Goal: Task Accomplishment & Management: Use online tool/utility

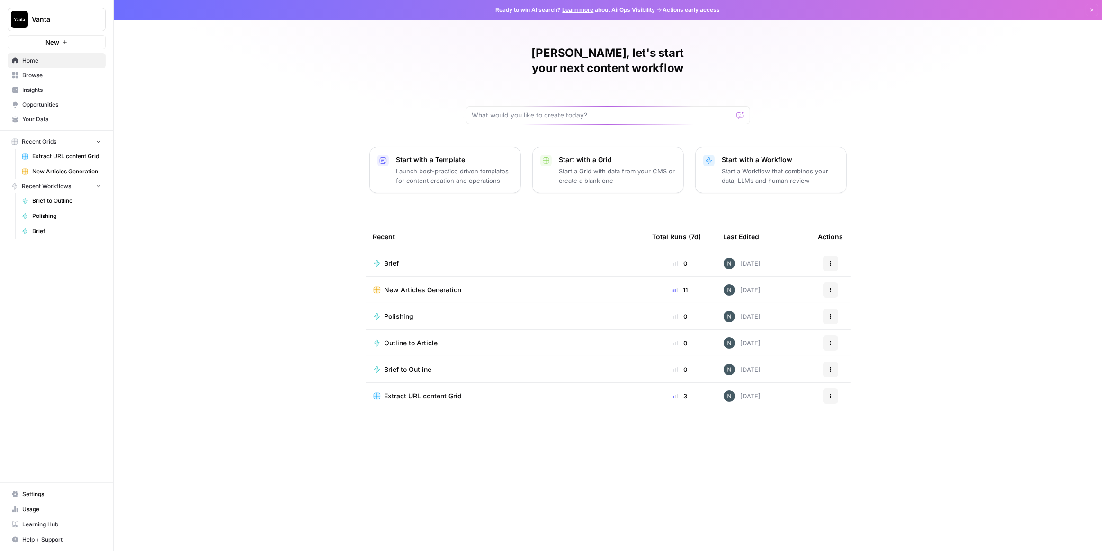
click at [416, 285] on span "New Articles Generation" at bounding box center [422, 289] width 77 height 9
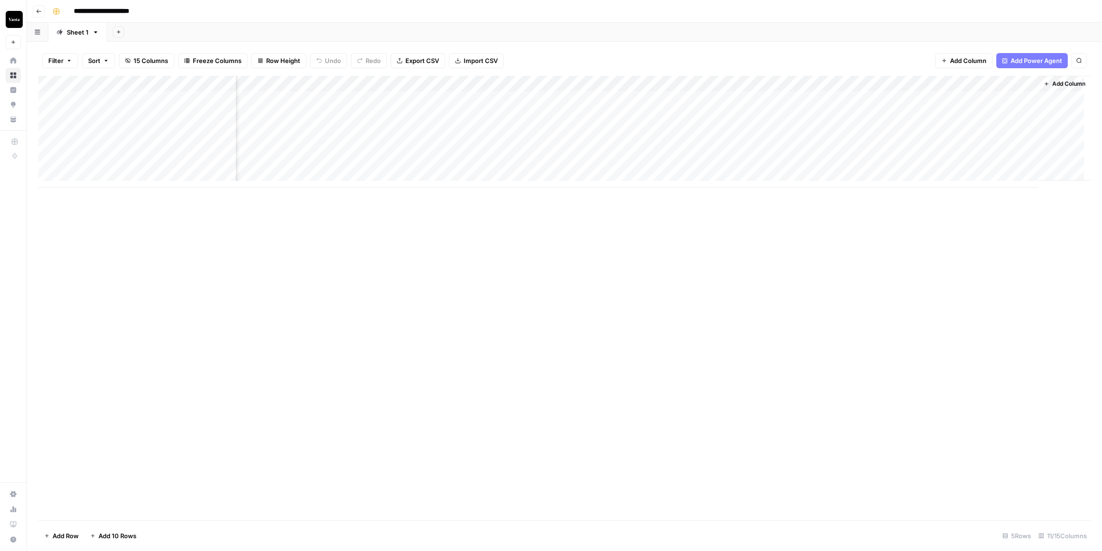
scroll to position [0, 82]
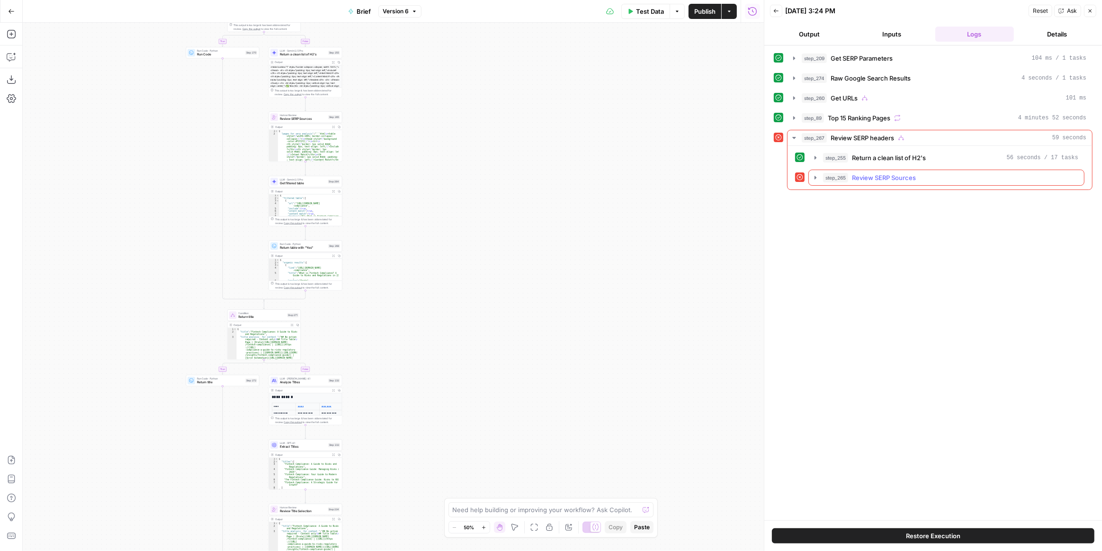
click at [813, 175] on icon "button" at bounding box center [815, 178] width 8 height 8
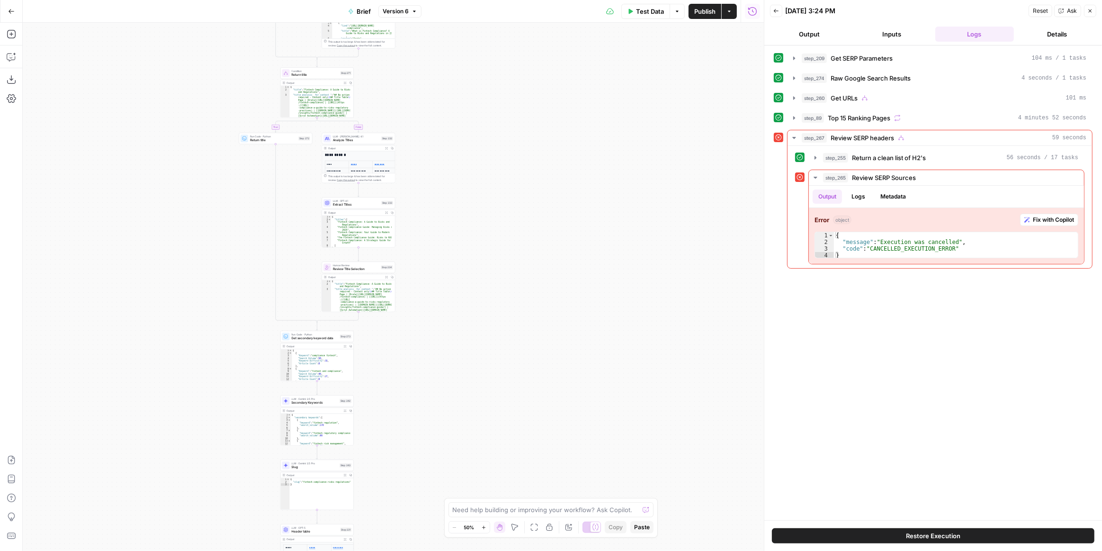
drag, startPoint x: 415, startPoint y: 294, endPoint x: 451, endPoint y: 152, distance: 146.2
click at [451, 152] on div "true false false true false true false true false true Workflow Input Settings …" at bounding box center [393, 287] width 741 height 528
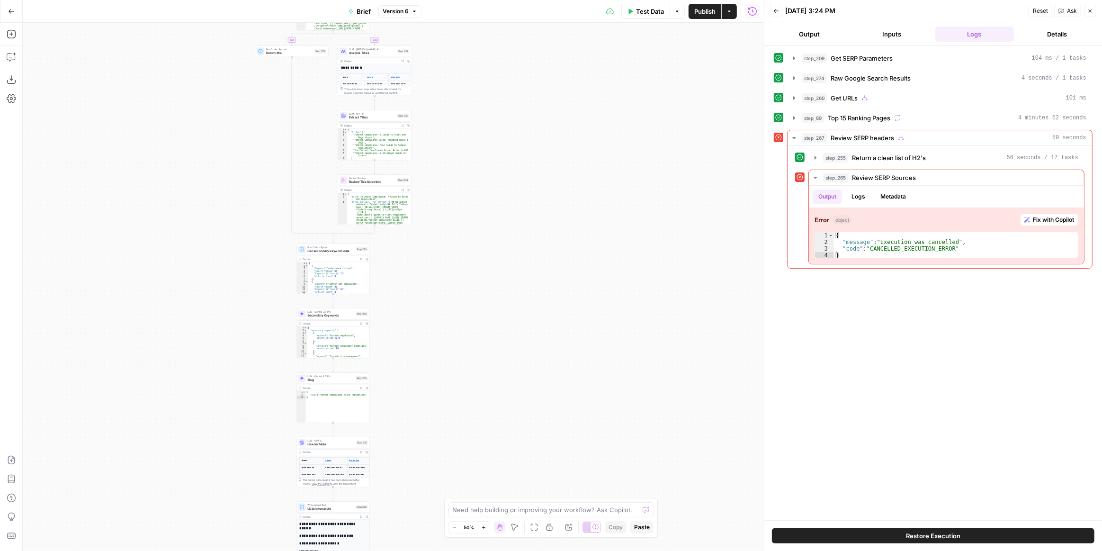
drag, startPoint x: 474, startPoint y: 316, endPoint x: 507, endPoint y: 211, distance: 110.4
click at [509, 182] on div "true false false true false true false true false true Workflow Input Settings …" at bounding box center [393, 287] width 741 height 528
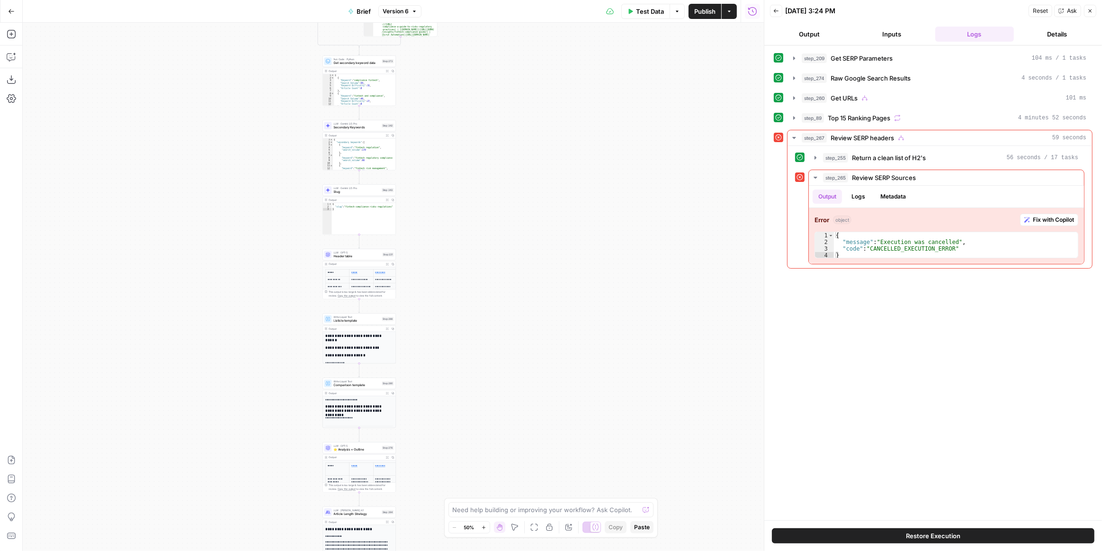
drag, startPoint x: 508, startPoint y: 259, endPoint x: 522, endPoint y: 155, distance: 105.0
click at [522, 151] on div "true false false true false true false true false true Workflow Input Settings …" at bounding box center [393, 287] width 741 height 528
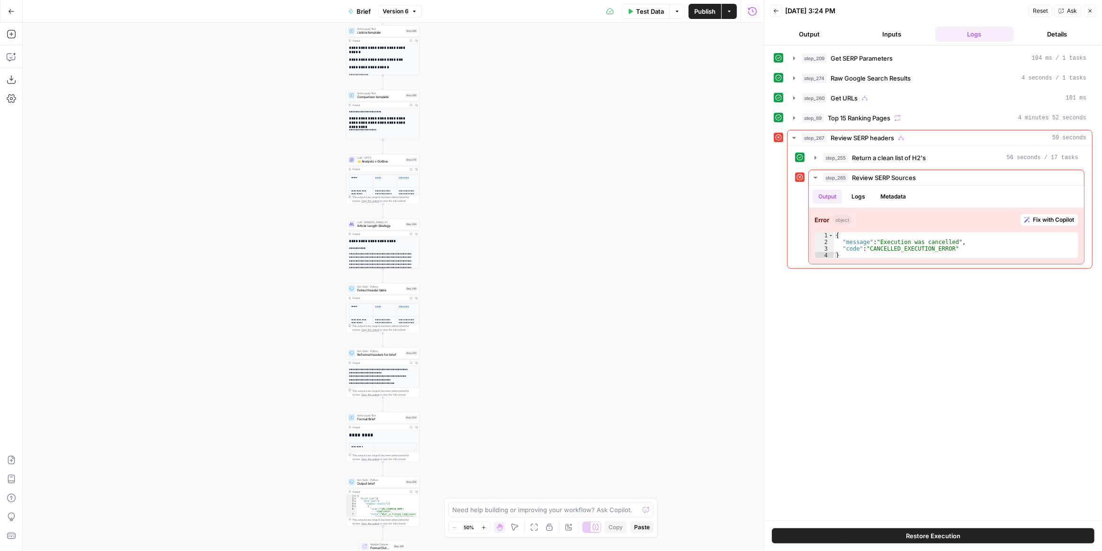
drag, startPoint x: 519, startPoint y: 231, endPoint x: 525, endPoint y: 152, distance: 79.7
click at [525, 129] on div "true false false true false true false true false true Workflow Input Settings …" at bounding box center [393, 287] width 741 height 528
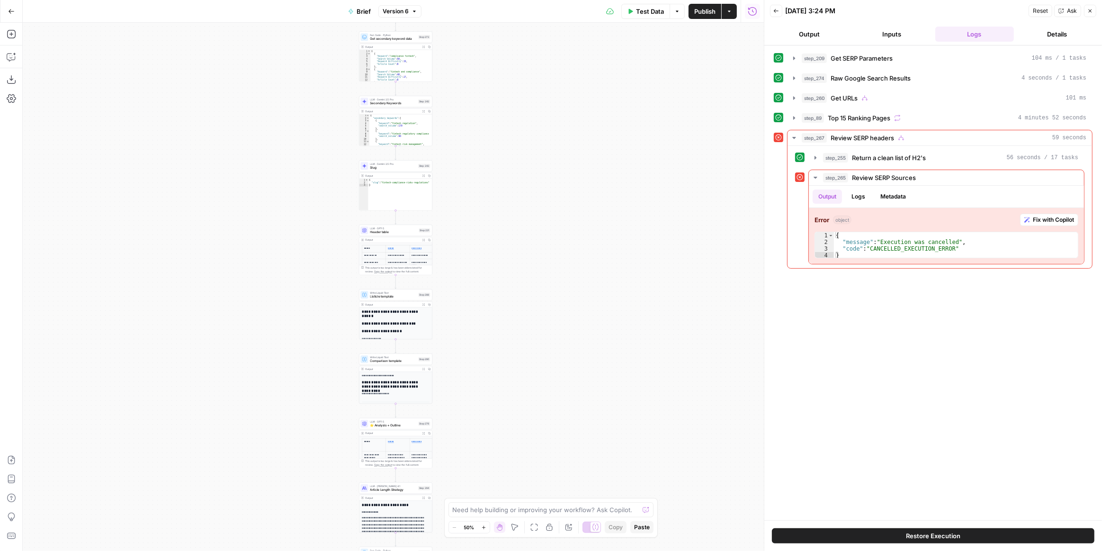
drag, startPoint x: 523, startPoint y: 166, endPoint x: 539, endPoint y: 319, distance: 153.8
click at [535, 433] on div "true false false true false true false true false true Workflow Input Settings …" at bounding box center [393, 287] width 741 height 528
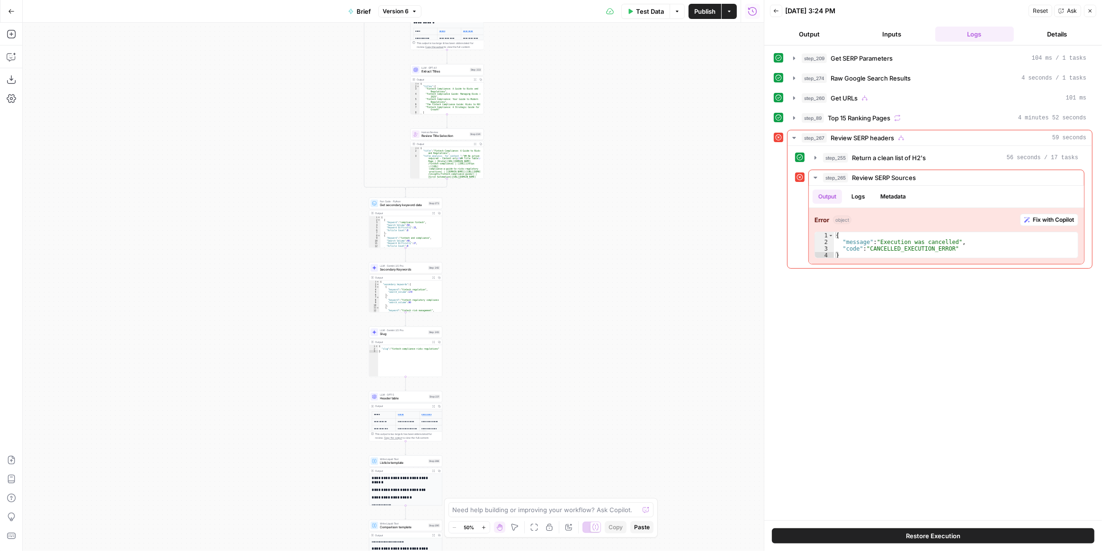
drag, startPoint x: 557, startPoint y: 350, endPoint x: 553, endPoint y: 273, distance: 76.8
click at [548, 435] on div "true false false true false true false true false true Workflow Input Settings …" at bounding box center [393, 287] width 741 height 528
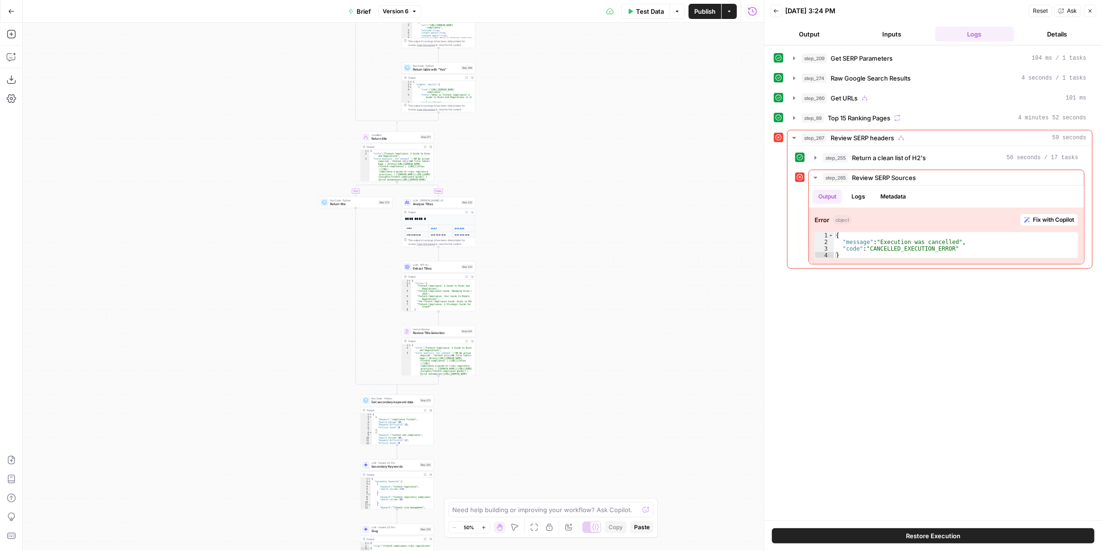
drag, startPoint x: 554, startPoint y: 270, endPoint x: 555, endPoint y: 365, distance: 95.2
click at [555, 383] on div "true false false true false true false true false true Workflow Input Settings …" at bounding box center [393, 287] width 741 height 528
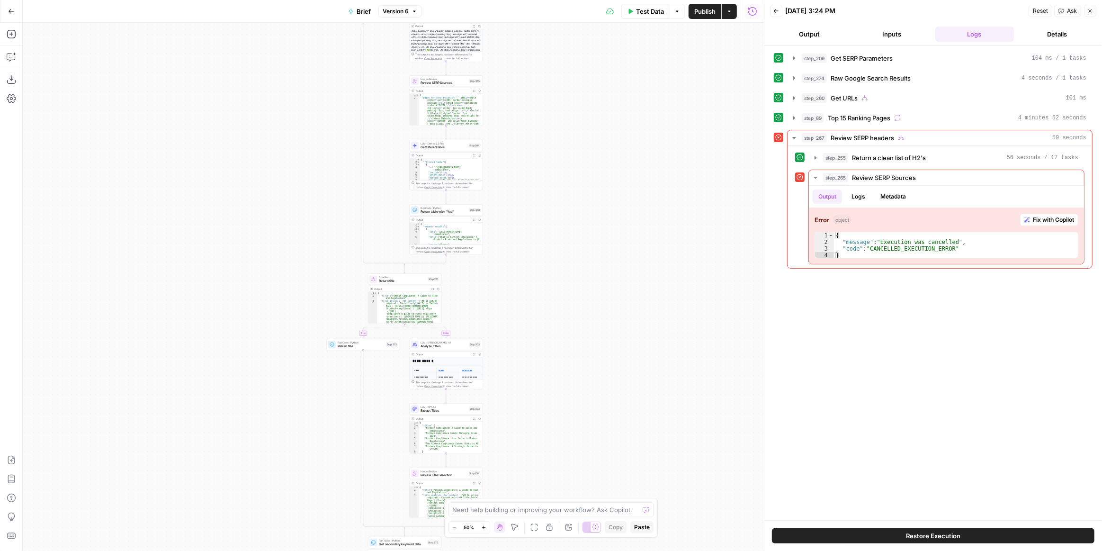
drag, startPoint x: 544, startPoint y: 196, endPoint x: 542, endPoint y: 333, distance: 137.8
click at [549, 286] on div "true false false true false true false true false true Workflow Input Settings …" at bounding box center [393, 287] width 741 height 528
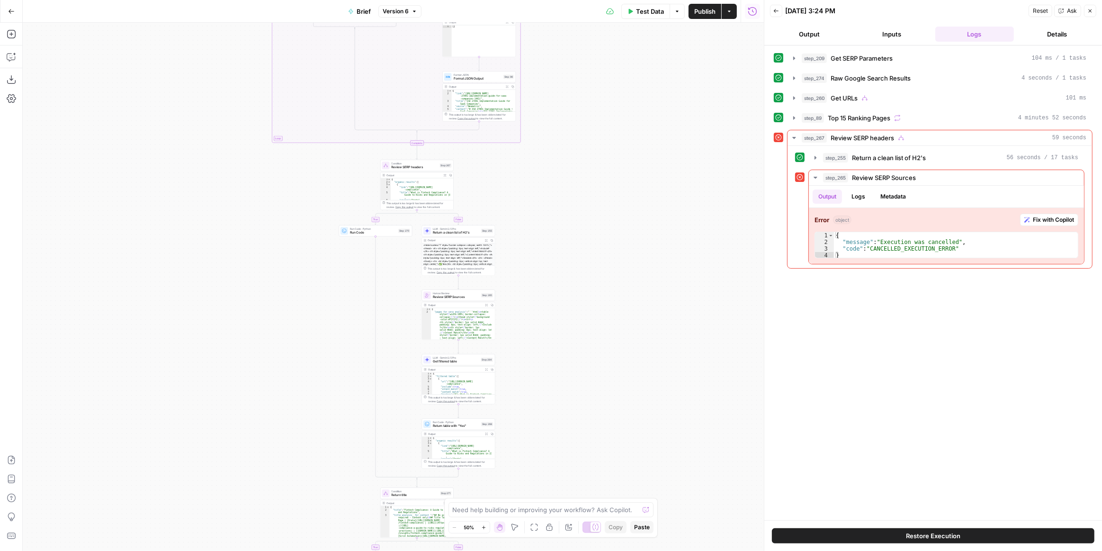
drag, startPoint x: 547, startPoint y: 310, endPoint x: 556, endPoint y: 421, distance: 111.6
click at [556, 444] on div "true false false true false true false true false true Workflow Input Settings …" at bounding box center [393, 287] width 741 height 528
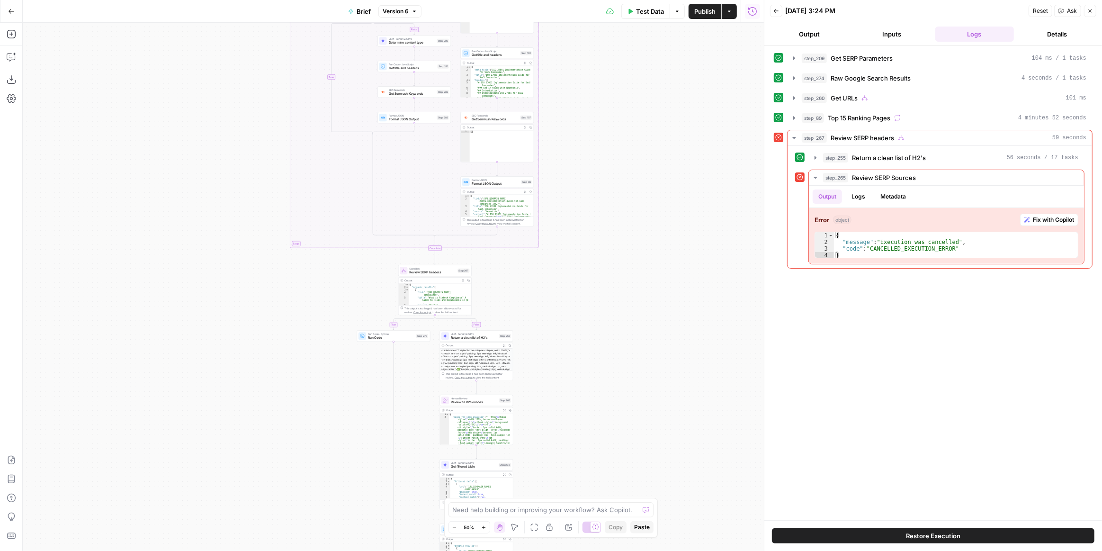
drag, startPoint x: 561, startPoint y: 254, endPoint x: 574, endPoint y: 296, distance: 44.3
click at [574, 296] on div "true false false true false true false true false true Workflow Input Settings …" at bounding box center [393, 287] width 741 height 528
click at [655, 8] on span "Test Data" at bounding box center [650, 11] width 28 height 9
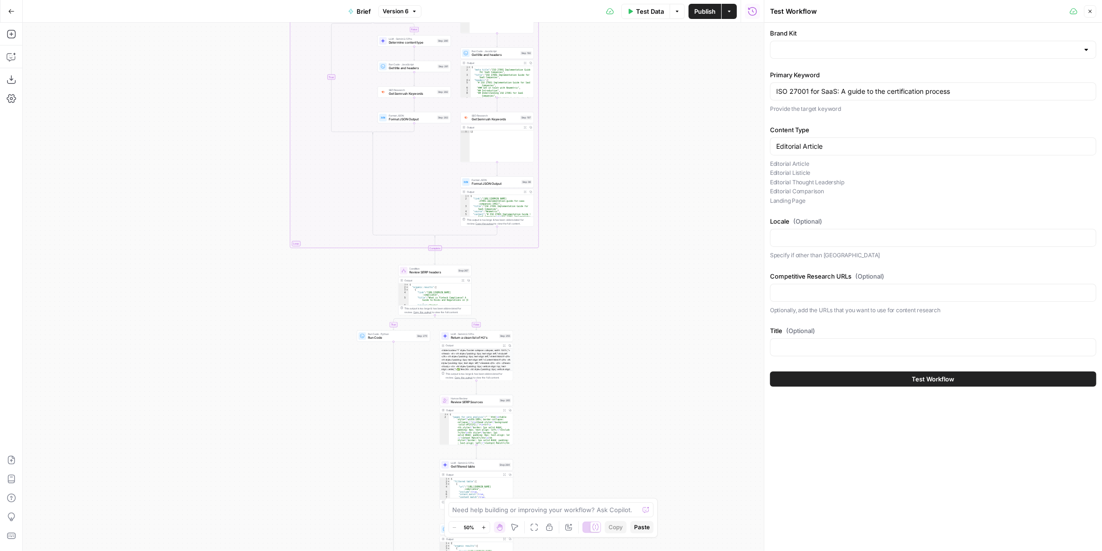
type input "Vanta [AirOps]"
click at [839, 374] on button "Test Workflow" at bounding box center [933, 378] width 326 height 15
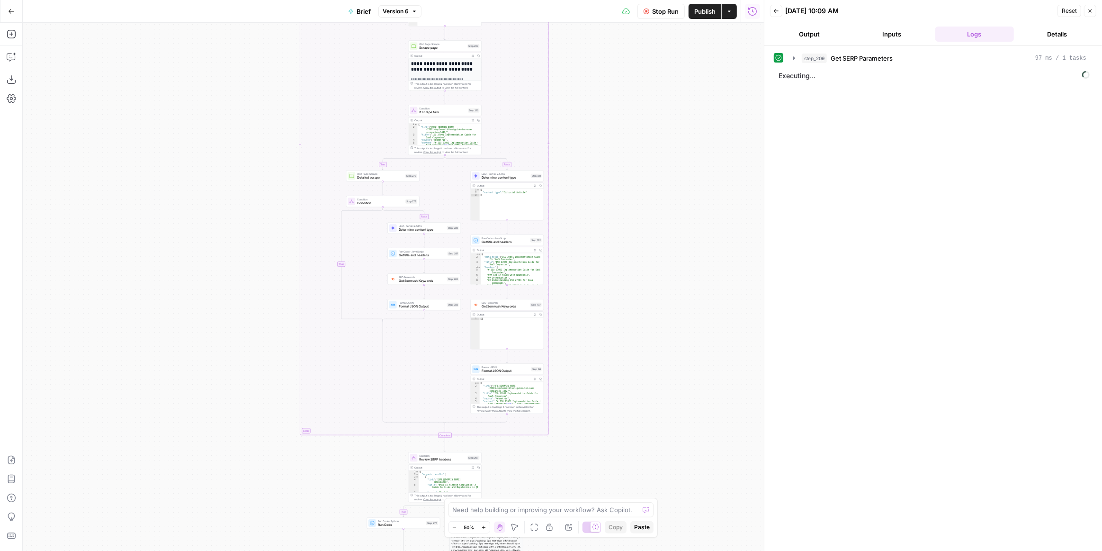
drag, startPoint x: 628, startPoint y: 268, endPoint x: 627, endPoint y: 299, distance: 30.8
click at [625, 385] on div "true false false true false true false true false true Workflow Input Settings …" at bounding box center [393, 287] width 741 height 528
click at [633, 433] on div "true false false true false true false true false true Workflow Input Settings …" at bounding box center [393, 287] width 741 height 528
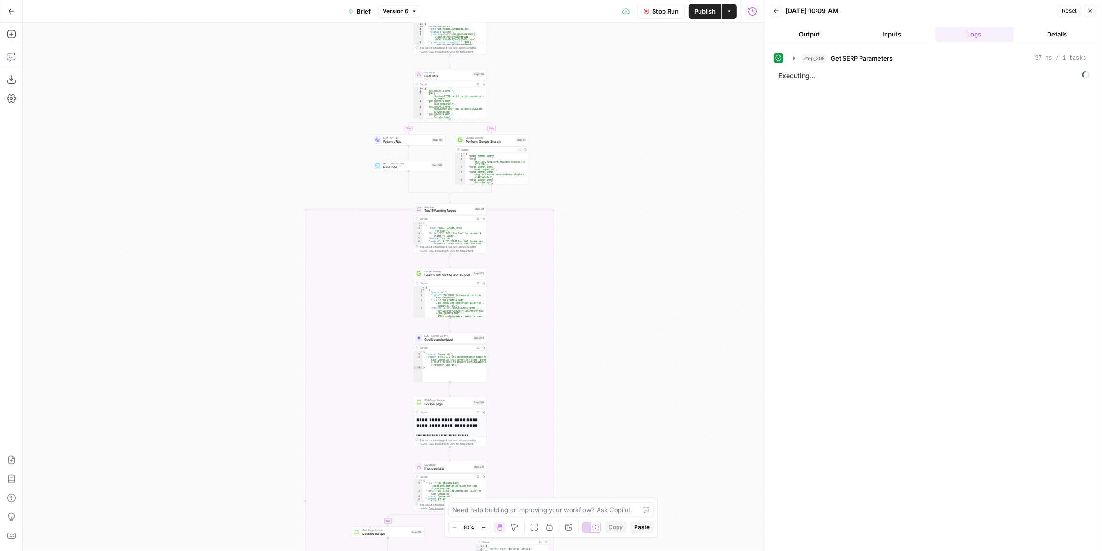
drag, startPoint x: 618, startPoint y: 270, endPoint x: 612, endPoint y: 263, distance: 9.1
click at [621, 349] on div "true false false true false true false true false true Workflow Input Settings …" at bounding box center [393, 287] width 741 height 528
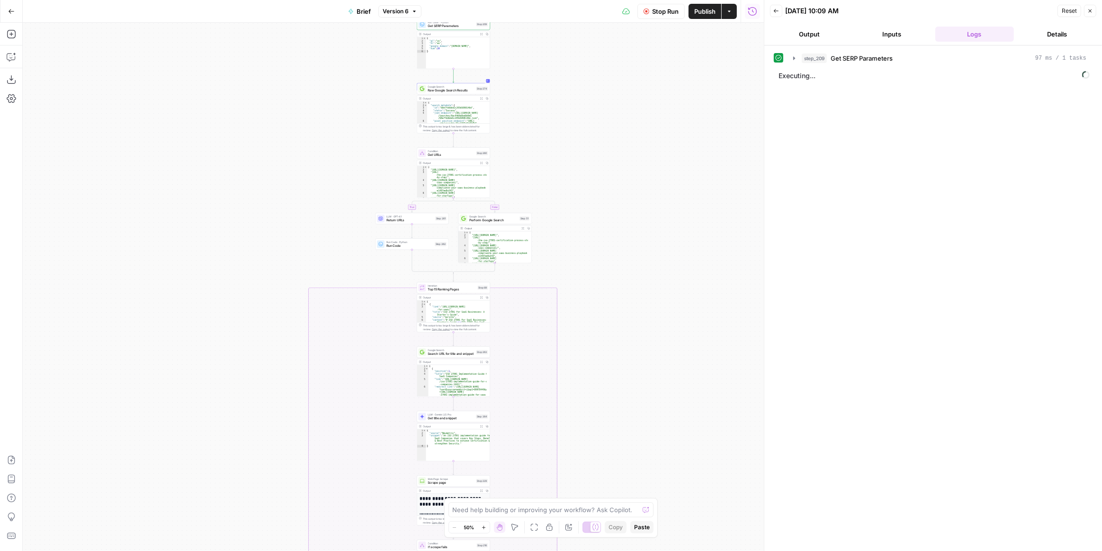
click at [608, 335] on div "true false false true false true false true false true Workflow Input Settings …" at bounding box center [393, 287] width 741 height 528
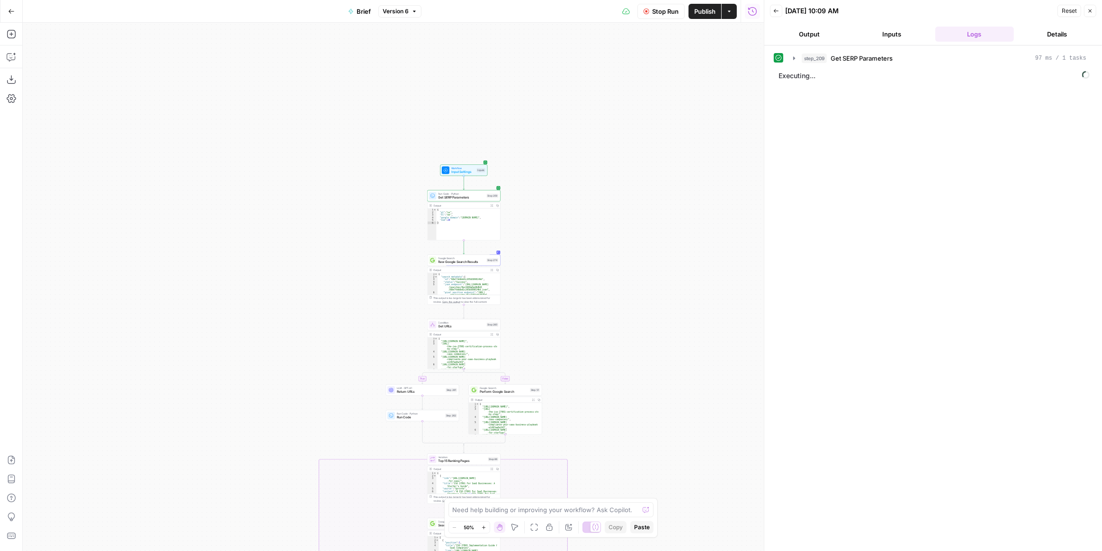
drag, startPoint x: 608, startPoint y: 208, endPoint x: 595, endPoint y: 145, distance: 64.7
click at [595, 145] on div "true false false true false true false true false true Workflow Input Settings …" at bounding box center [393, 287] width 741 height 528
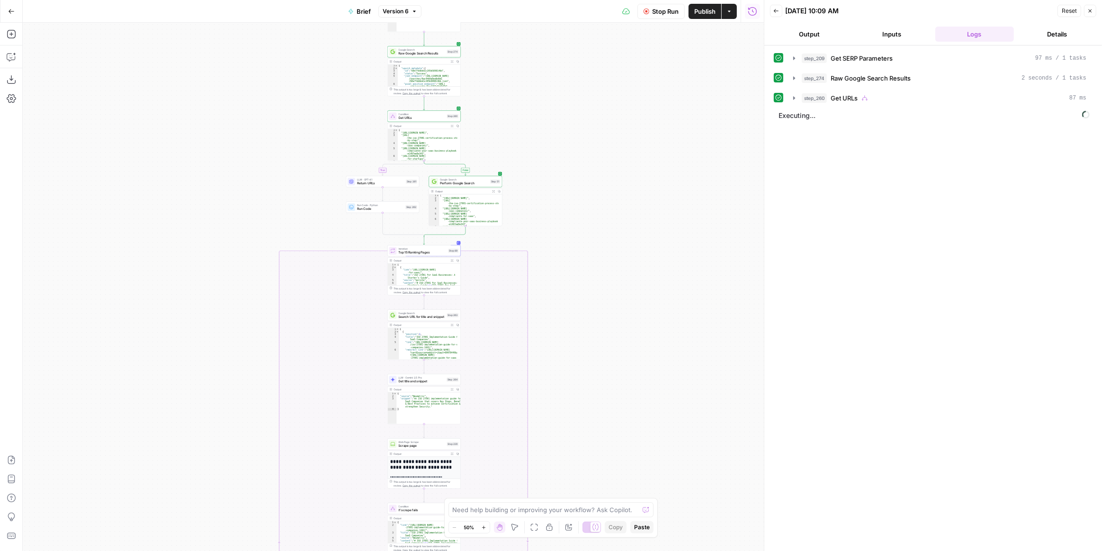
drag, startPoint x: 624, startPoint y: 272, endPoint x: 617, endPoint y: 235, distance: 37.1
click at [617, 235] on div "true false false true false true false true false true Workflow Input Settings …" at bounding box center [393, 287] width 741 height 528
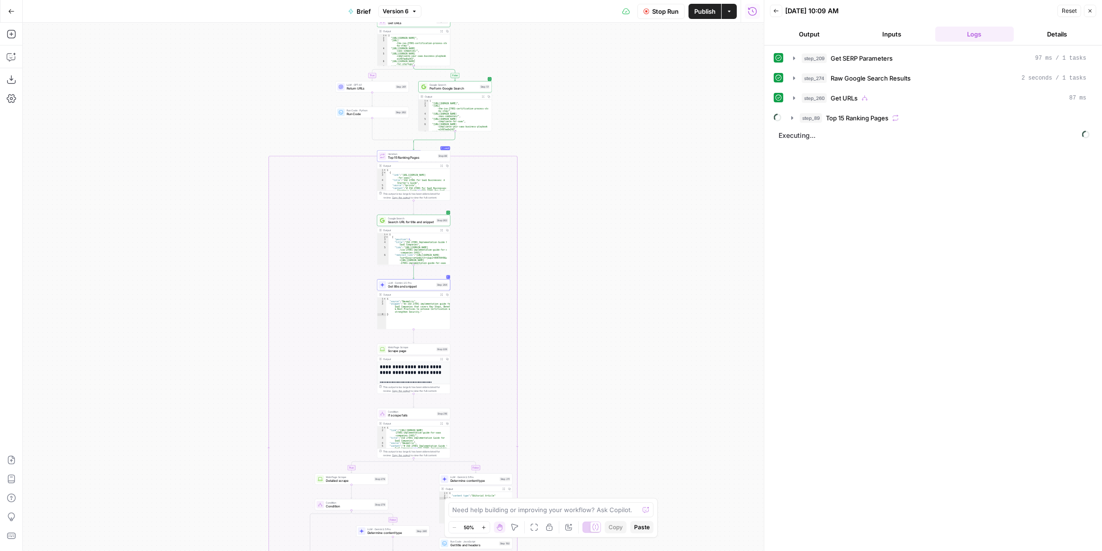
drag, startPoint x: 626, startPoint y: 303, endPoint x: 621, endPoint y: 265, distance: 39.2
click at [621, 265] on div "true false false true false true false true false true Workflow Input Settings …" at bounding box center [393, 287] width 741 height 528
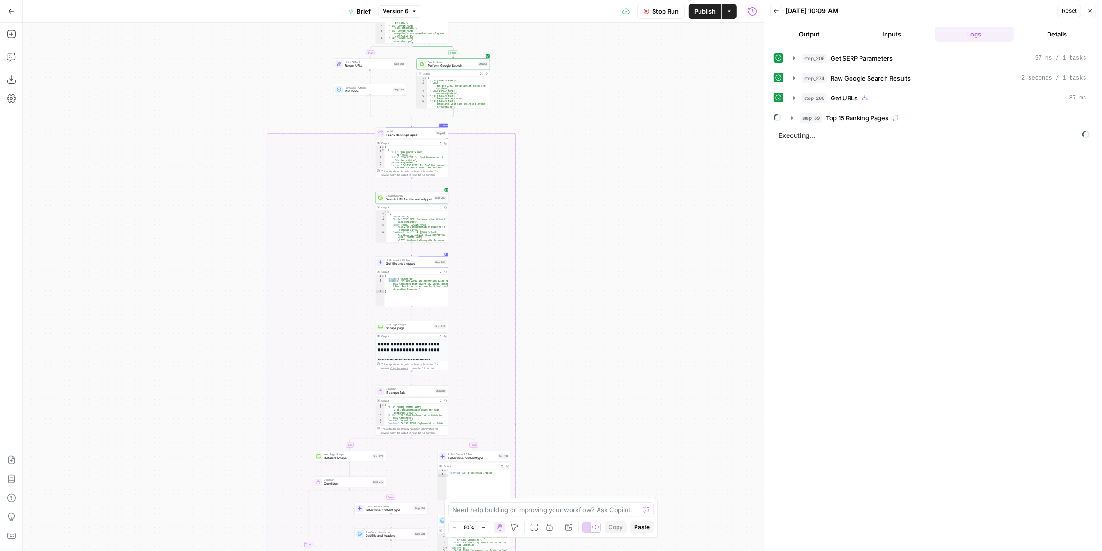
click at [620, 326] on div "true false false true false true false true false true Workflow Input Settings …" at bounding box center [393, 287] width 741 height 528
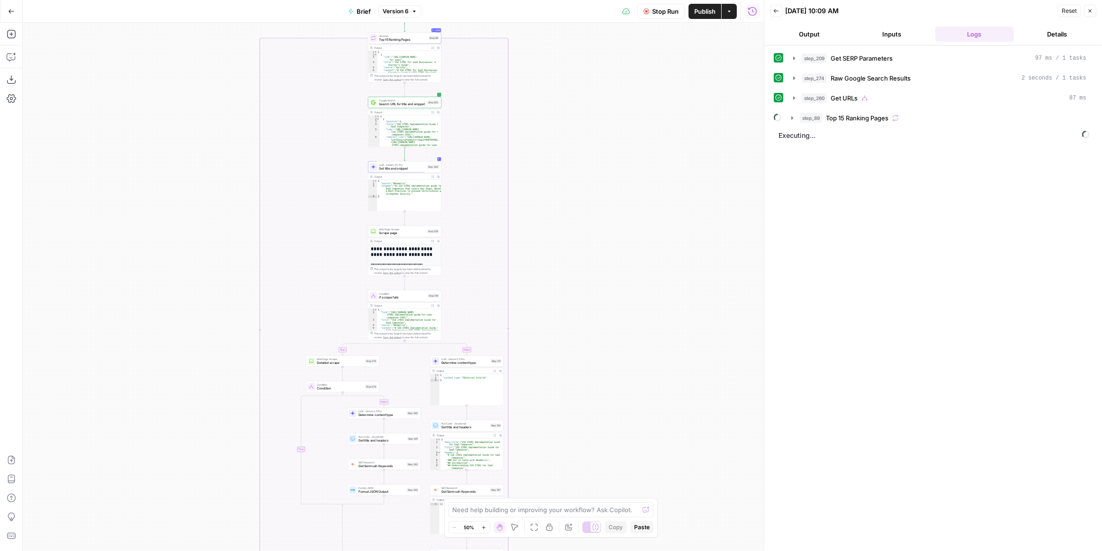
click at [611, 251] on div "true false false true false true false true false true Workflow Input Settings …" at bounding box center [393, 287] width 741 height 528
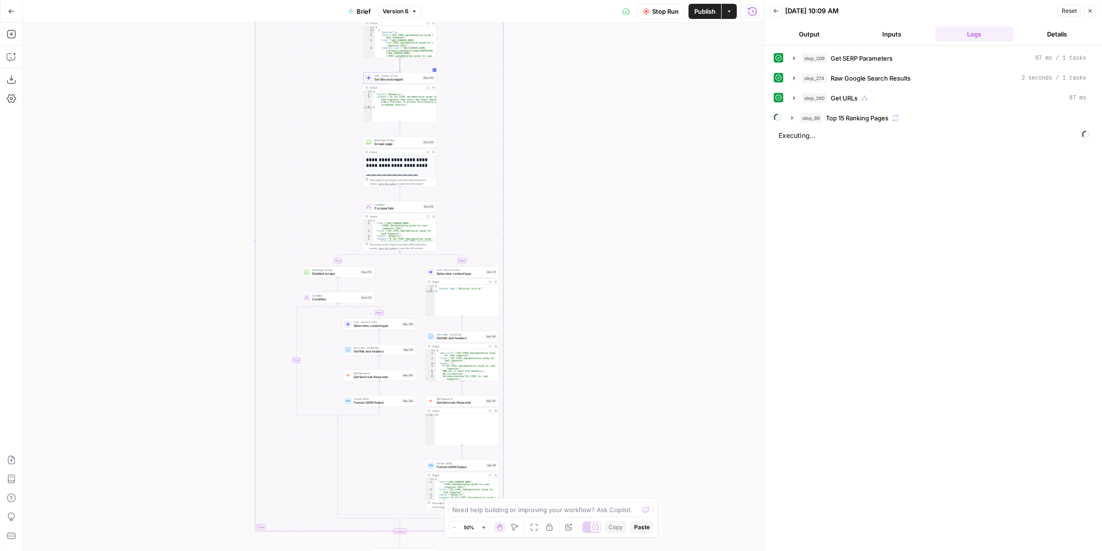
drag, startPoint x: 611, startPoint y: 294, endPoint x: 612, endPoint y: 260, distance: 34.6
click at [611, 253] on div "true false false true false true false true false true Workflow Input Settings …" at bounding box center [393, 287] width 741 height 528
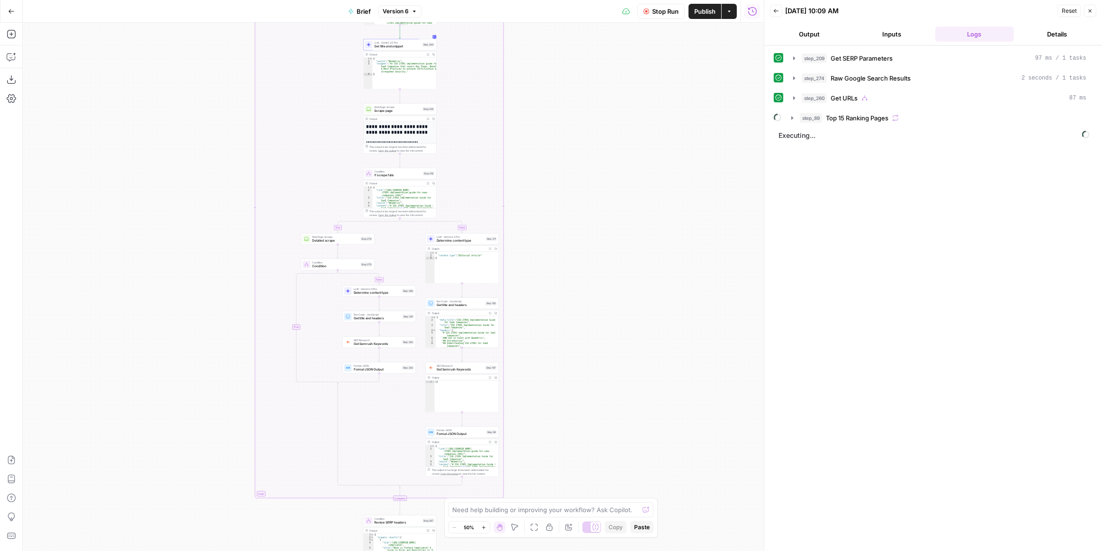
drag, startPoint x: 611, startPoint y: 281, endPoint x: 607, endPoint y: 329, distance: 47.5
click at [606, 244] on div "true false false true false true false true false true Workflow Input Settings …" at bounding box center [393, 287] width 741 height 528
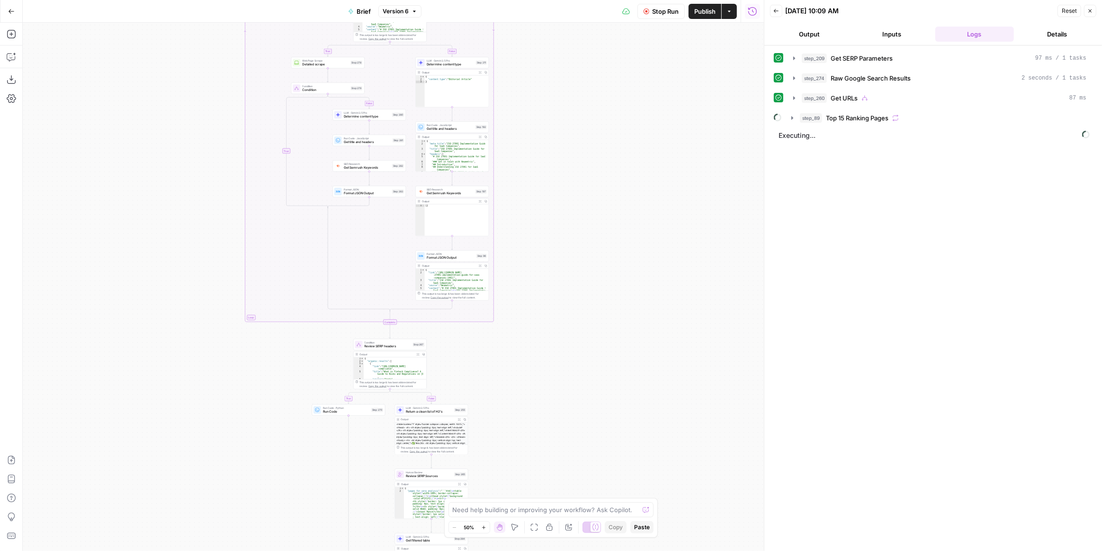
drag, startPoint x: 602, startPoint y: 313, endPoint x: 603, endPoint y: 267, distance: 45.9
click at [602, 252] on div "true false false true false true false true false true Workflow Input Settings …" at bounding box center [393, 287] width 741 height 528
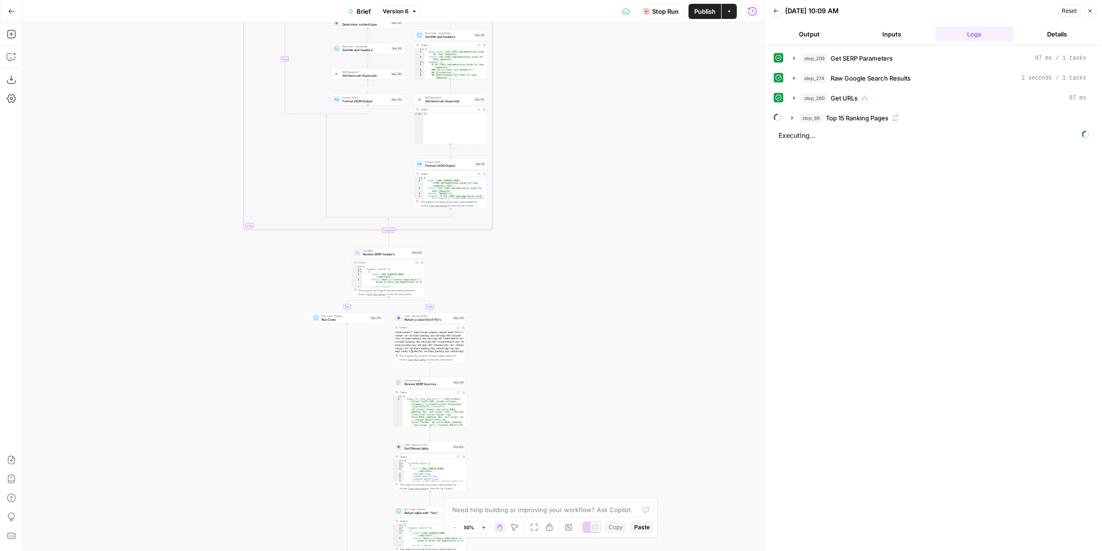
click at [599, 295] on div "true false false true false true false true false true Workflow Input Settings …" at bounding box center [393, 287] width 741 height 528
click at [794, 117] on icon "button" at bounding box center [792, 118] width 8 height 8
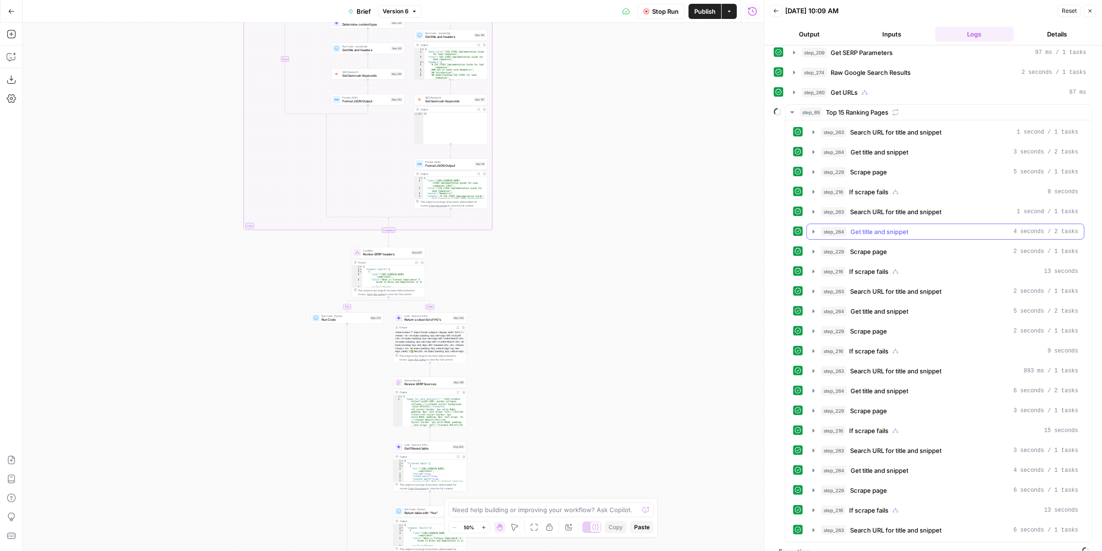
scroll to position [9, 0]
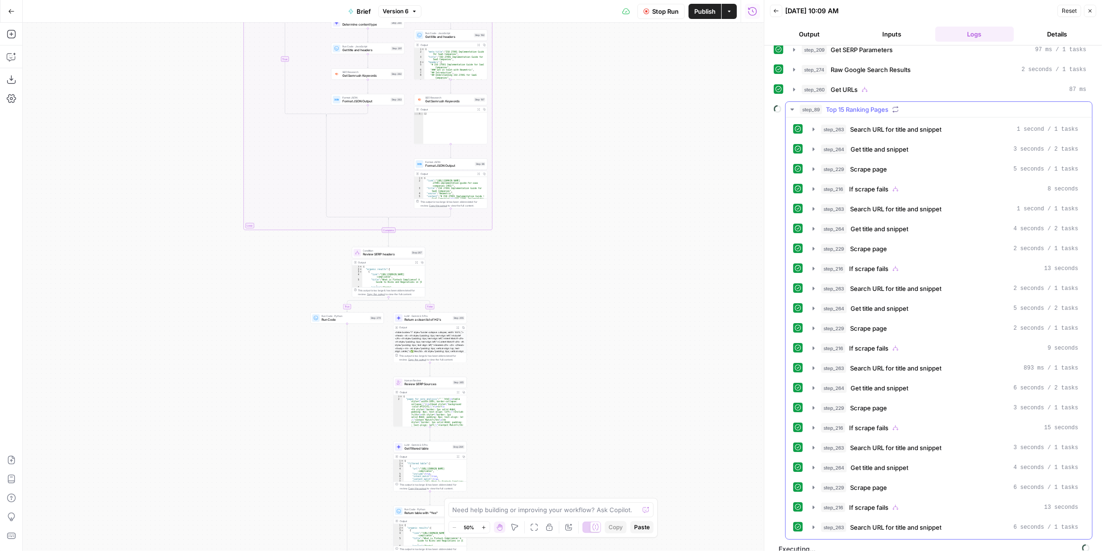
click at [792, 108] on icon "button" at bounding box center [791, 109] width 3 height 2
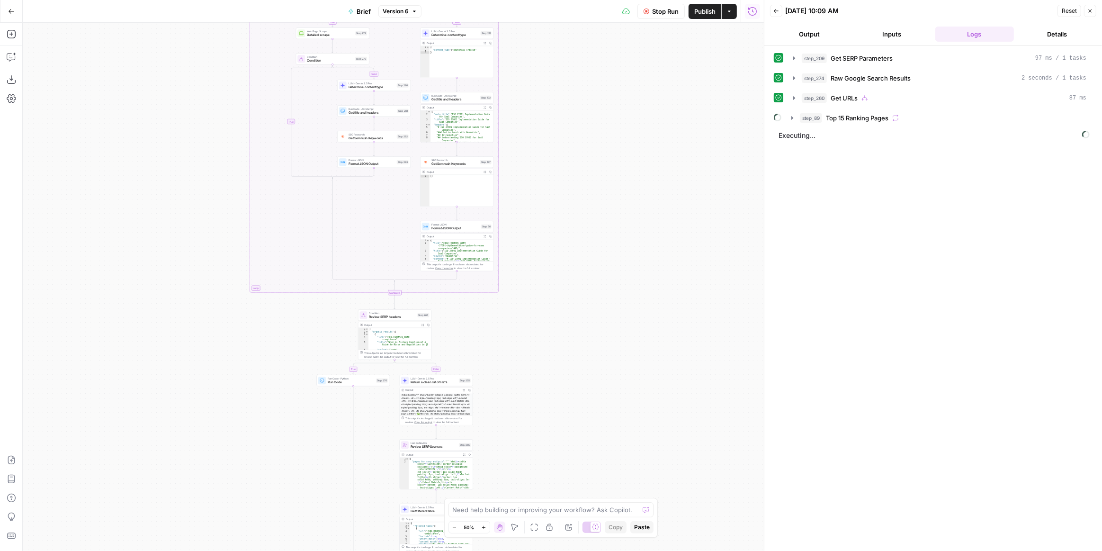
drag, startPoint x: 554, startPoint y: 316, endPoint x: 619, endPoint y: 130, distance: 196.4
click at [554, 316] on div "true false false true false true false true false true Workflow Input Settings …" at bounding box center [393, 287] width 741 height 528
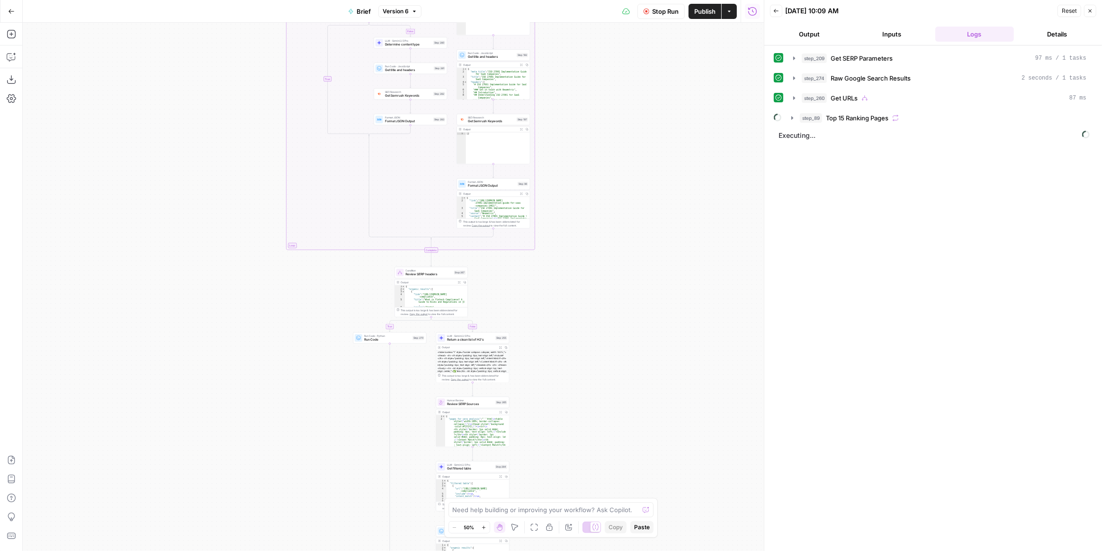
drag, startPoint x: 634, startPoint y: 168, endPoint x: 652, endPoint y: 137, distance: 35.4
click at [652, 137] on div "true false false true false true false true false true Workflow Input Settings …" at bounding box center [393, 287] width 741 height 528
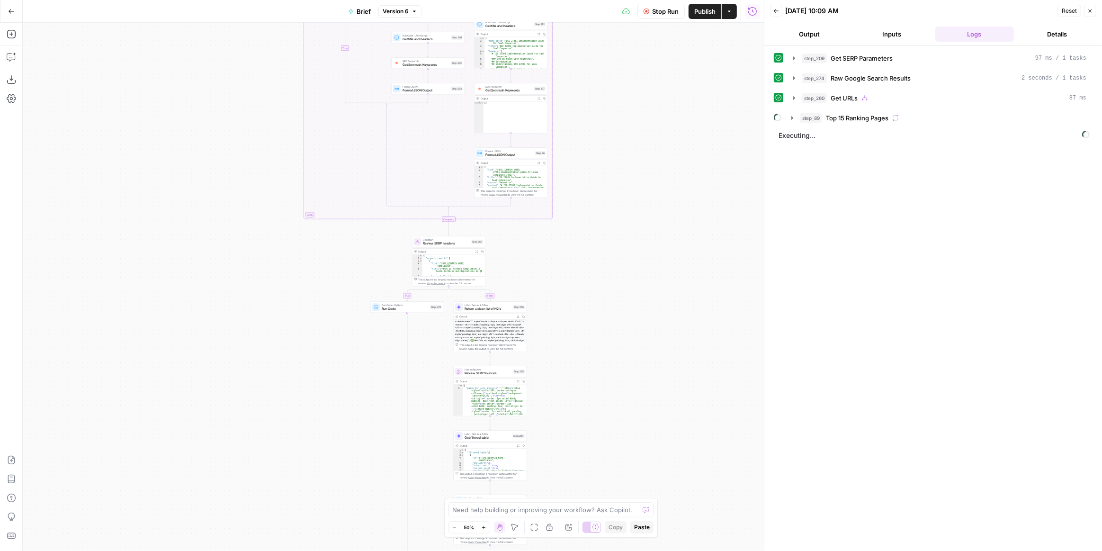
drag, startPoint x: 609, startPoint y: 344, endPoint x: 615, endPoint y: 310, distance: 35.1
click at [607, 400] on div "true false false true false true false true false true Workflow Input Settings …" at bounding box center [393, 287] width 741 height 528
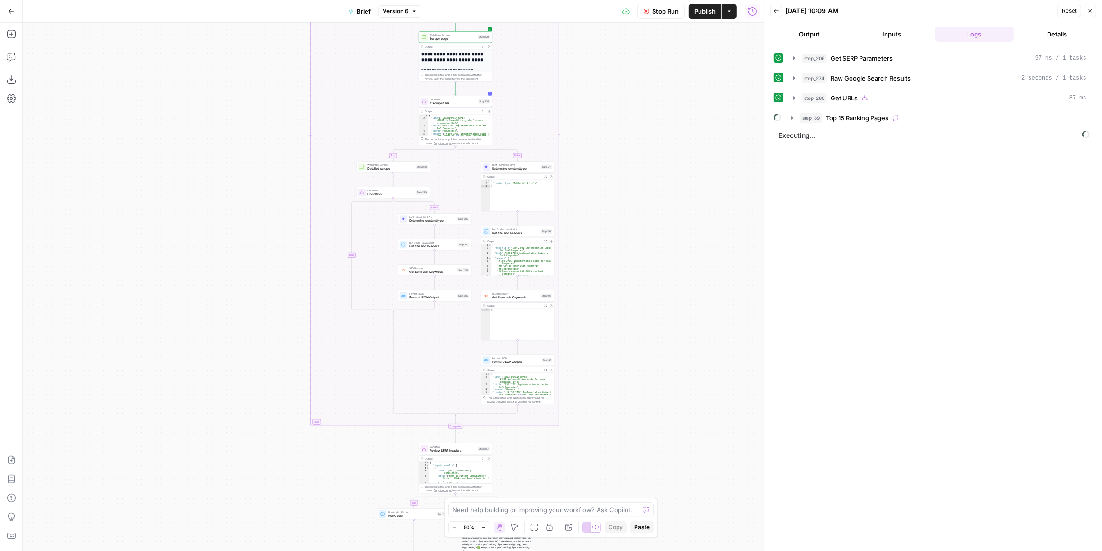
drag, startPoint x: 643, startPoint y: 300, endPoint x: 632, endPoint y: 153, distance: 147.6
click at [632, 131] on div "true false false true false true false true false true Workflow Input Settings …" at bounding box center [393, 287] width 741 height 528
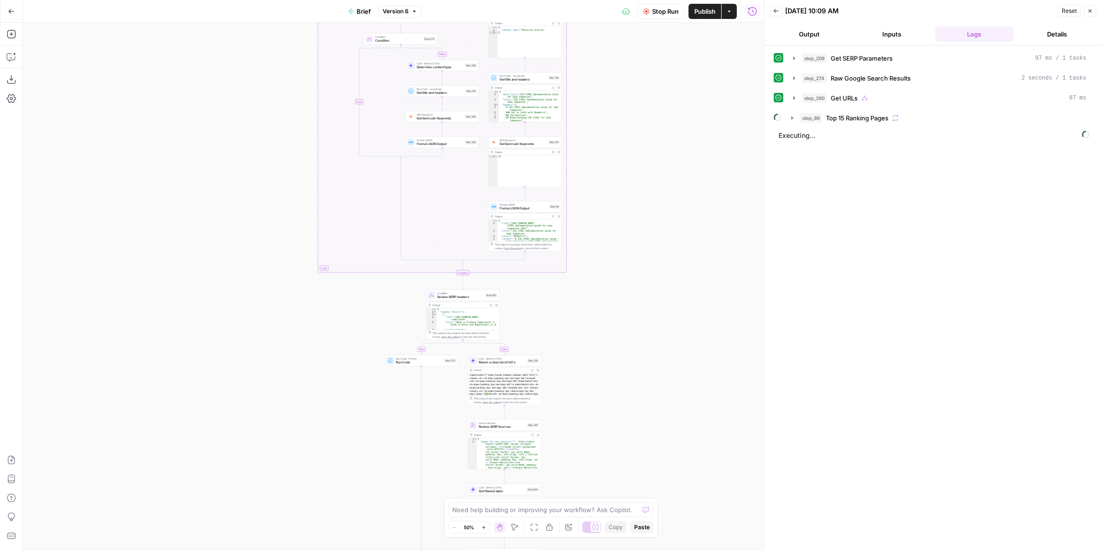
drag, startPoint x: 625, startPoint y: 288, endPoint x: 628, endPoint y: 219, distance: 68.7
click at [628, 201] on div "true false false true false true false true false true Workflow Input Settings …" at bounding box center [393, 287] width 741 height 528
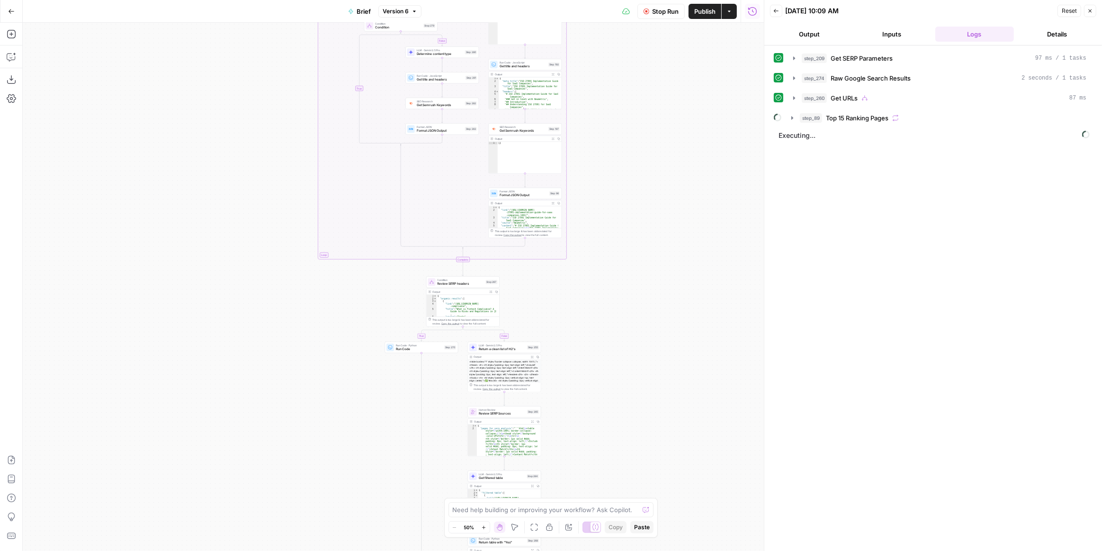
click at [585, 326] on div "true false false true false true false true false true Workflow Input Settings …" at bounding box center [393, 287] width 741 height 528
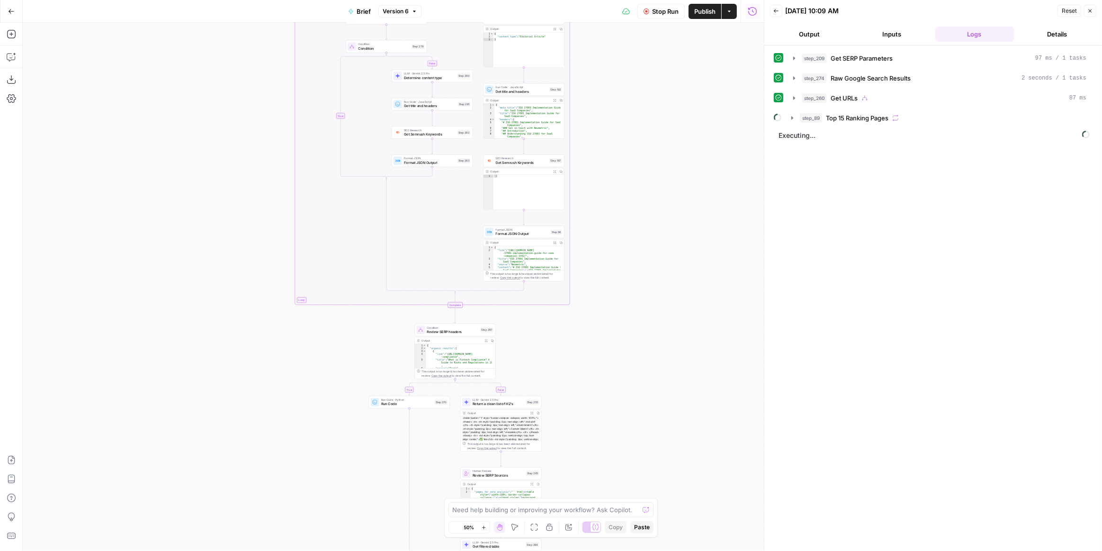
drag, startPoint x: 596, startPoint y: 331, endPoint x: 596, endPoint y: 361, distance: 29.8
click at [596, 361] on div "true false false true false true false true false true Workflow Input Settings …" at bounding box center [393, 287] width 741 height 528
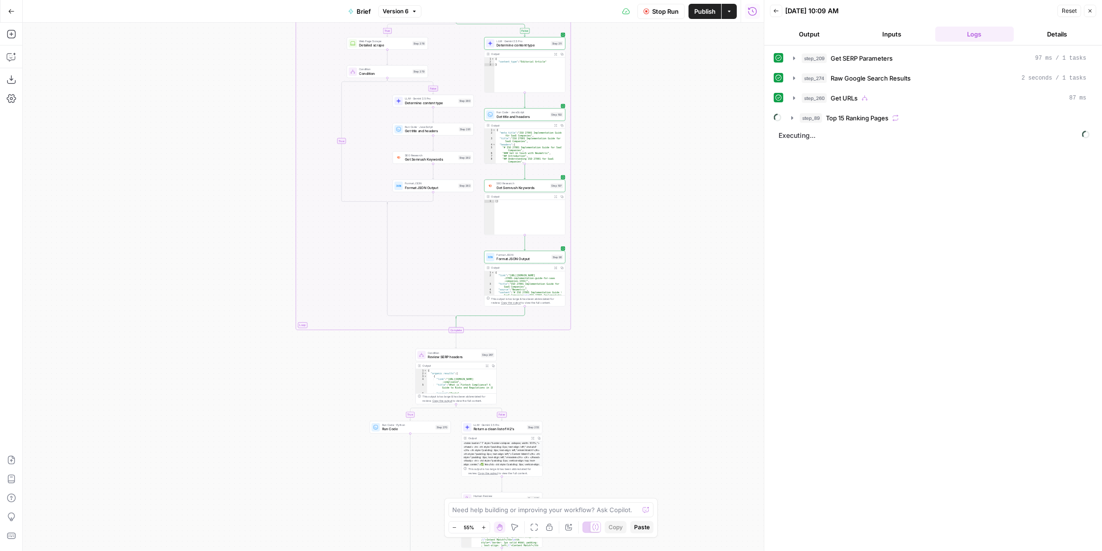
click at [1040, 285] on div "step_209 Get SERP Parameters 97 ms / 1 tasks step_274 Raw Google Search Results…" at bounding box center [933, 298] width 319 height 496
click at [792, 114] on icon "button" at bounding box center [792, 118] width 8 height 8
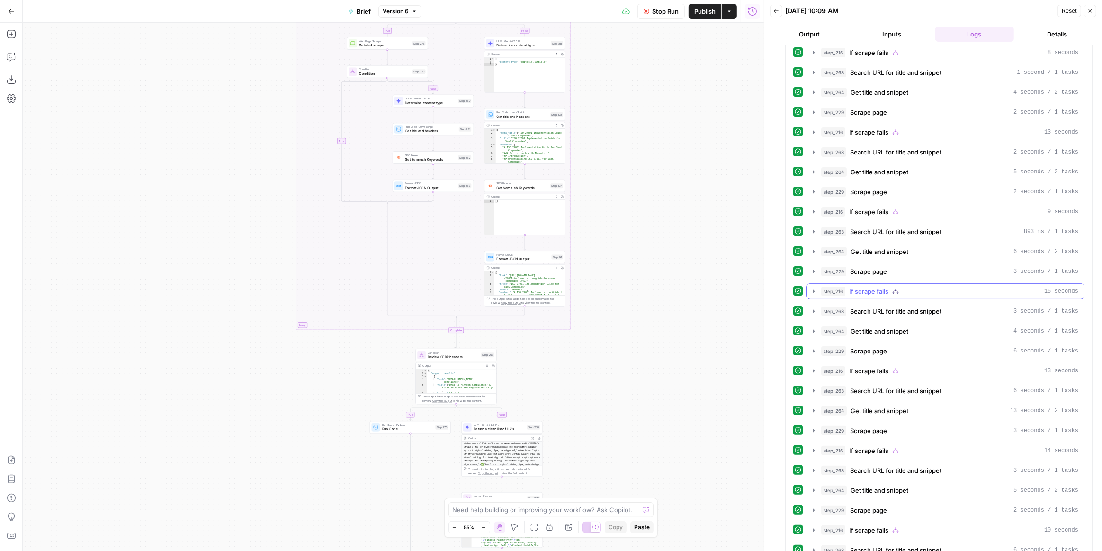
scroll to position [164, 0]
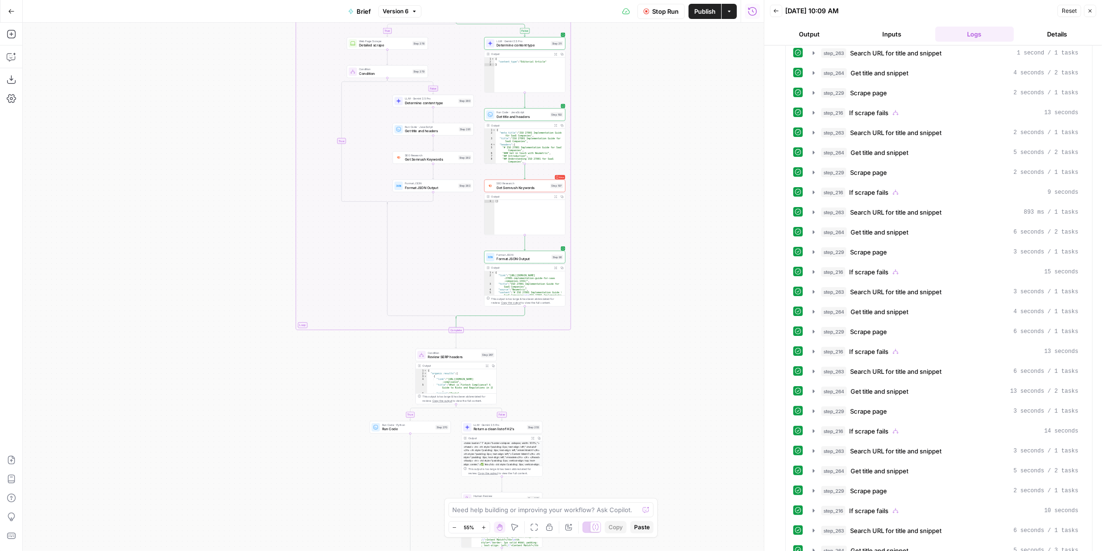
click at [86, 286] on div "true false false true false true false true false true Workflow Input Settings …" at bounding box center [393, 287] width 741 height 528
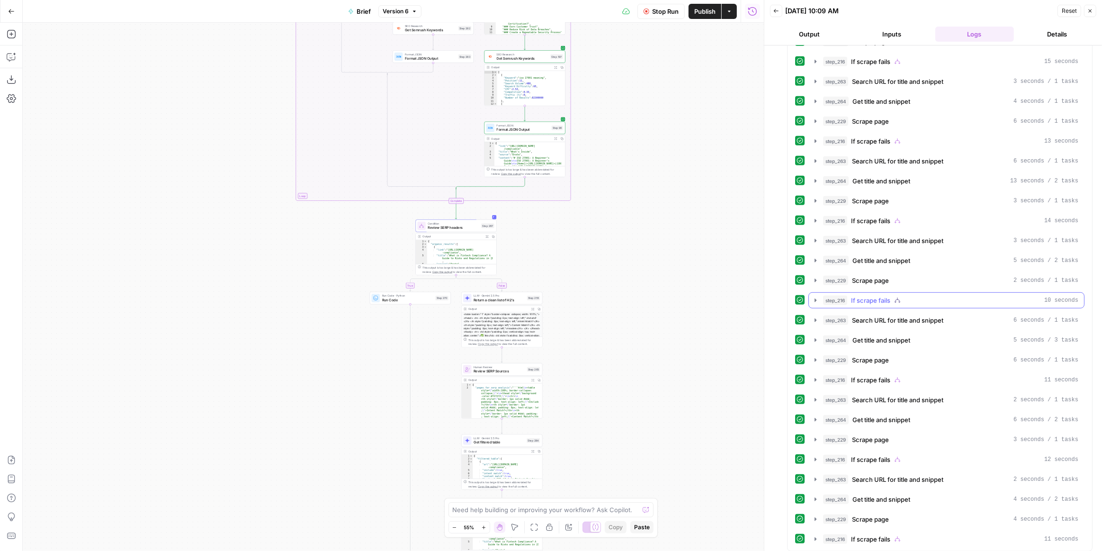
scroll to position [616, 0]
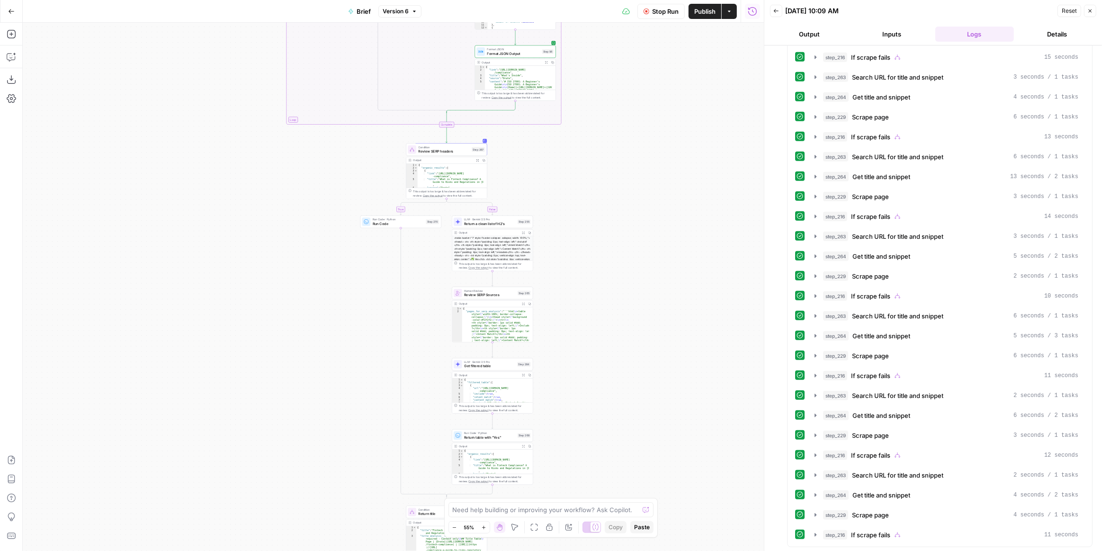
drag, startPoint x: 652, startPoint y: 307, endPoint x: 638, endPoint y: 228, distance: 80.9
click at [642, 228] on div "true false false true false true false true false true Workflow Input Settings …" at bounding box center [393, 287] width 741 height 528
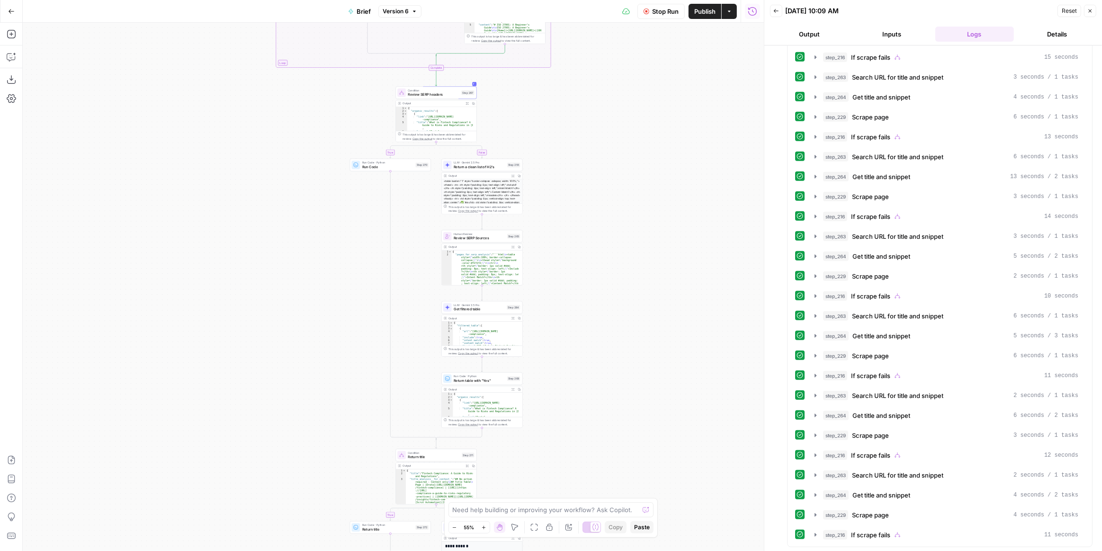
drag, startPoint x: 366, startPoint y: 329, endPoint x: 356, endPoint y: 276, distance: 54.3
click at [356, 276] on div "true false false true false true false true false true Workflow Input Settings …" at bounding box center [393, 287] width 741 height 528
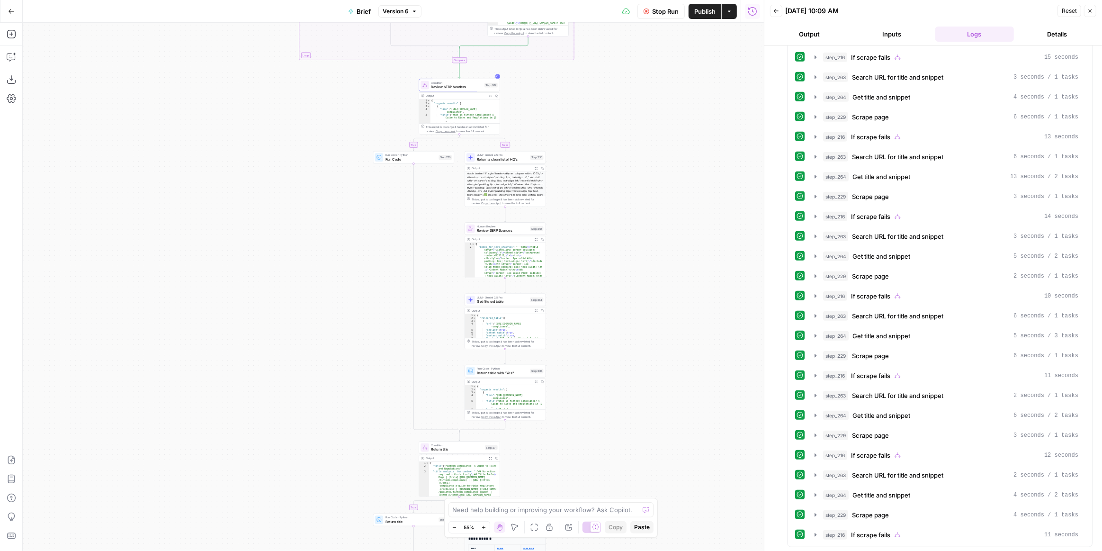
drag, startPoint x: 617, startPoint y: 390, endPoint x: 615, endPoint y: 385, distance: 4.9
click at [615, 385] on div "true false false true false true false true false true Workflow Input Settings …" at bounding box center [393, 287] width 741 height 528
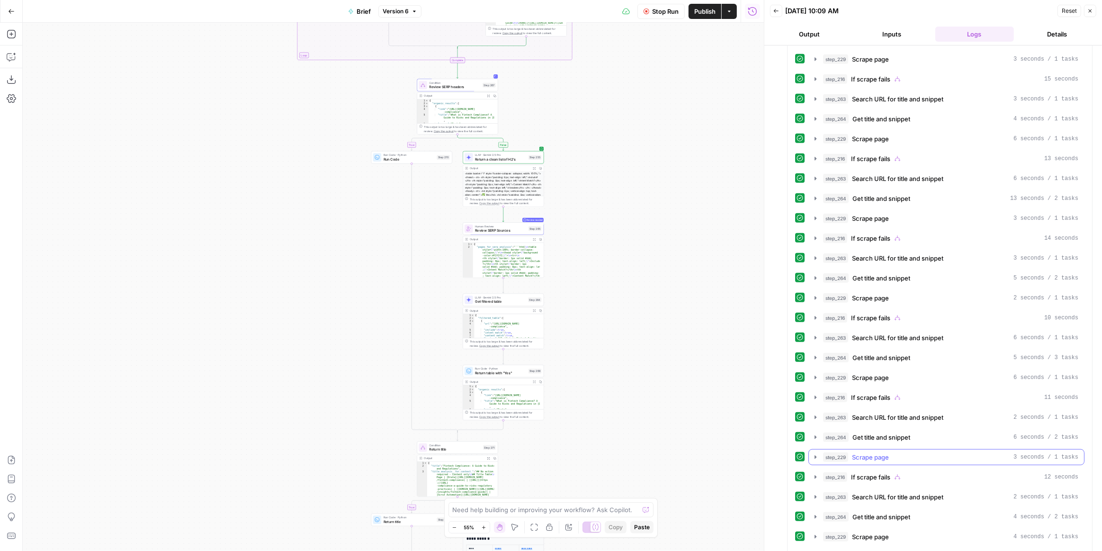
scroll to position [640, 0]
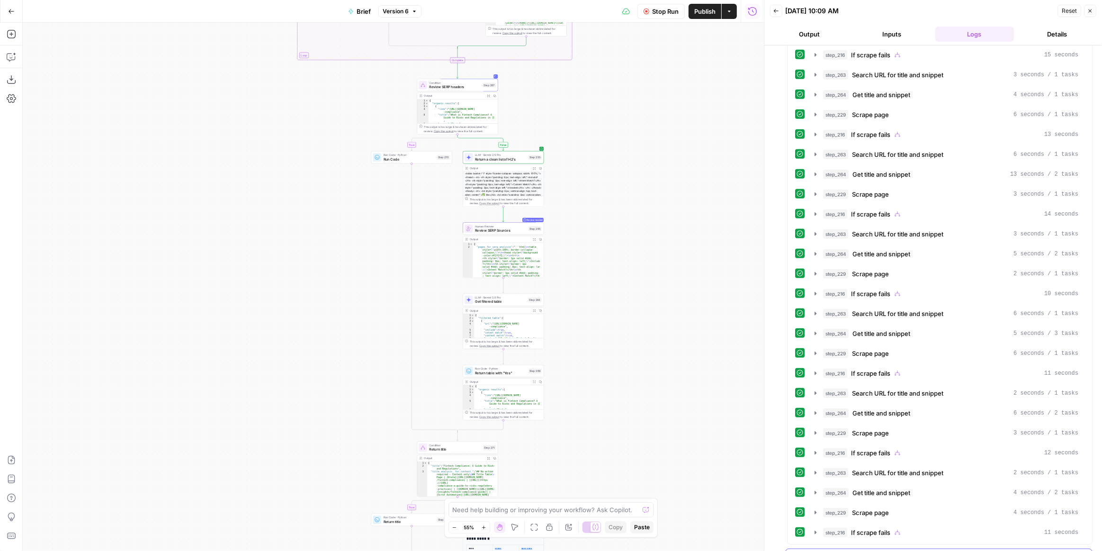
drag, startPoint x: 789, startPoint y: 538, endPoint x: 817, endPoint y: 458, distance: 84.9
click at [789, 550] on icon "button" at bounding box center [792, 556] width 8 height 8
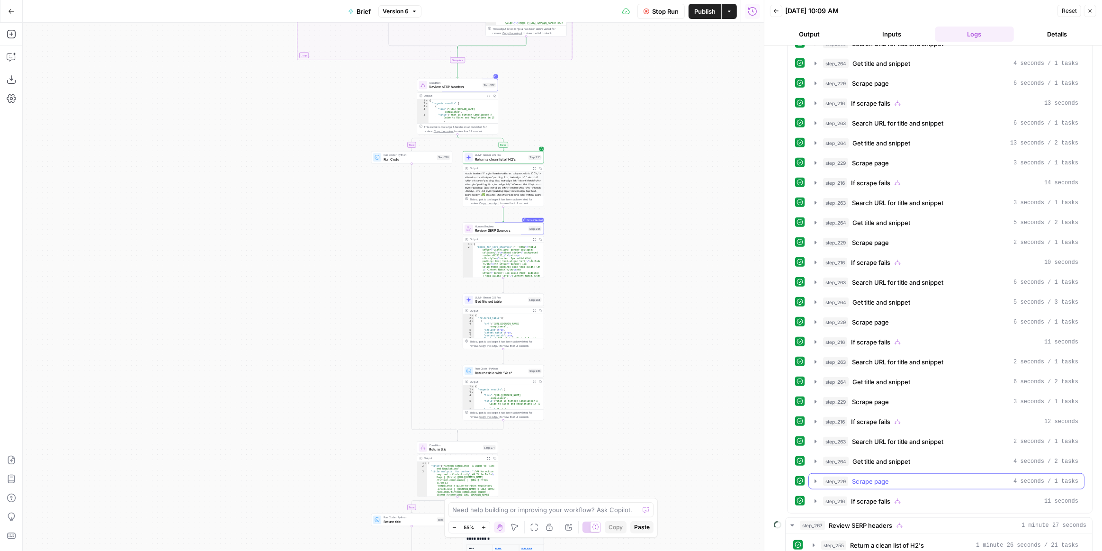
scroll to position [683, 0]
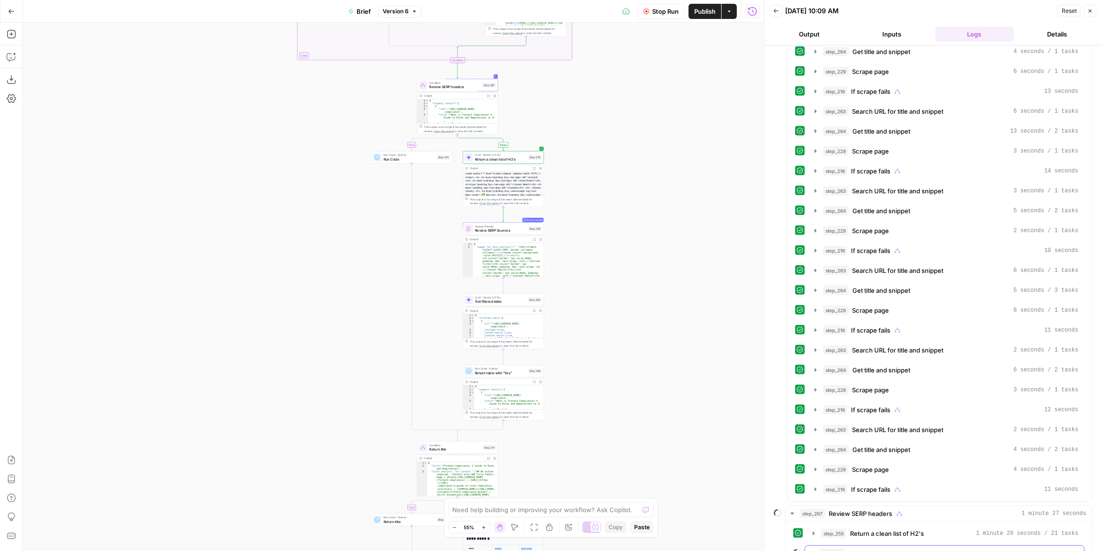
click at [1042, 549] on span "Needs Review" at bounding box center [1059, 553] width 38 height 9
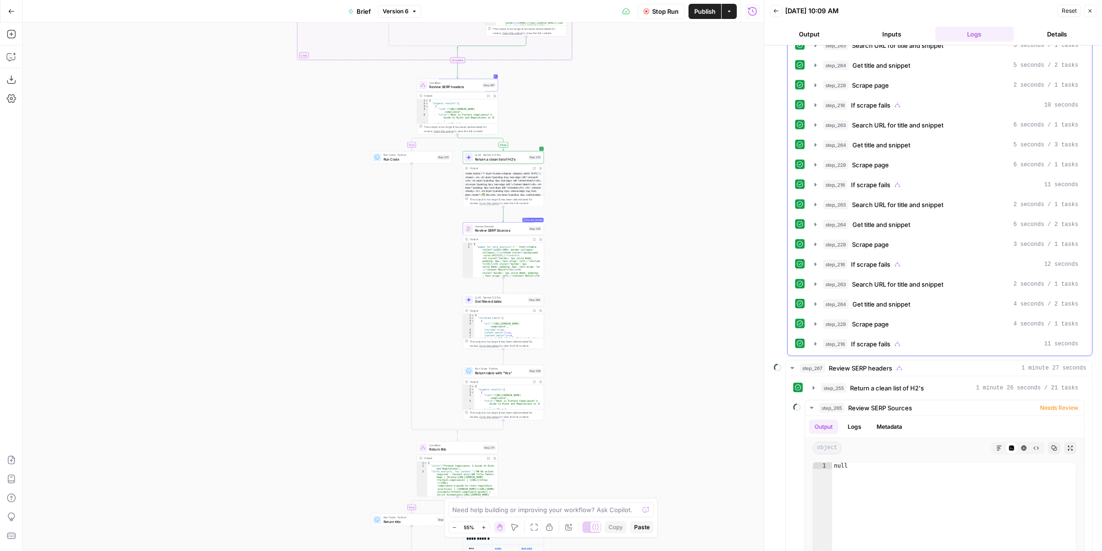
scroll to position [812, 0]
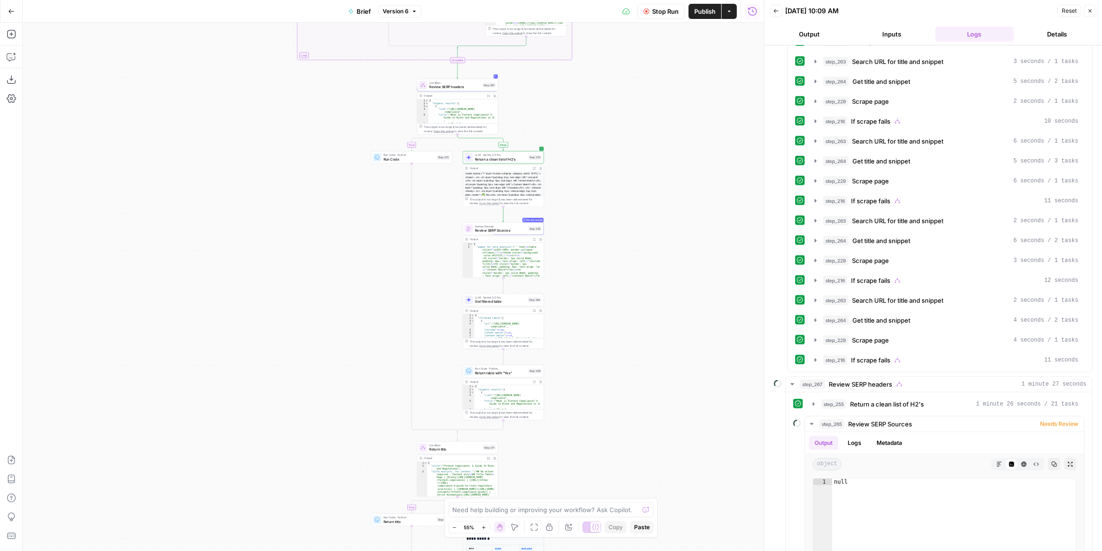
click at [822, 34] on button "Output" at bounding box center [809, 34] width 79 height 15
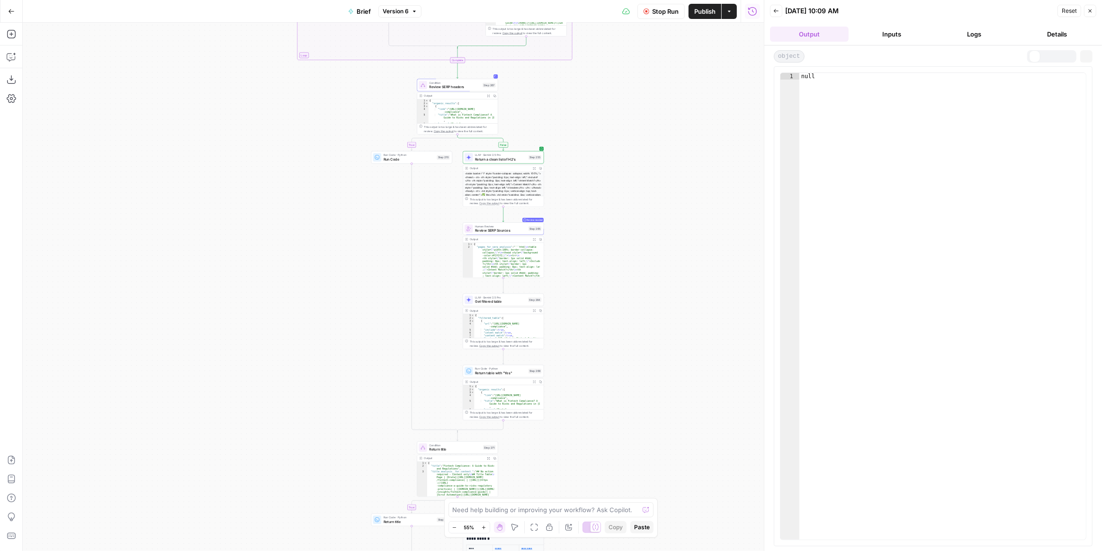
scroll to position [0, 0]
click at [976, 32] on button "Logs" at bounding box center [974, 34] width 79 height 15
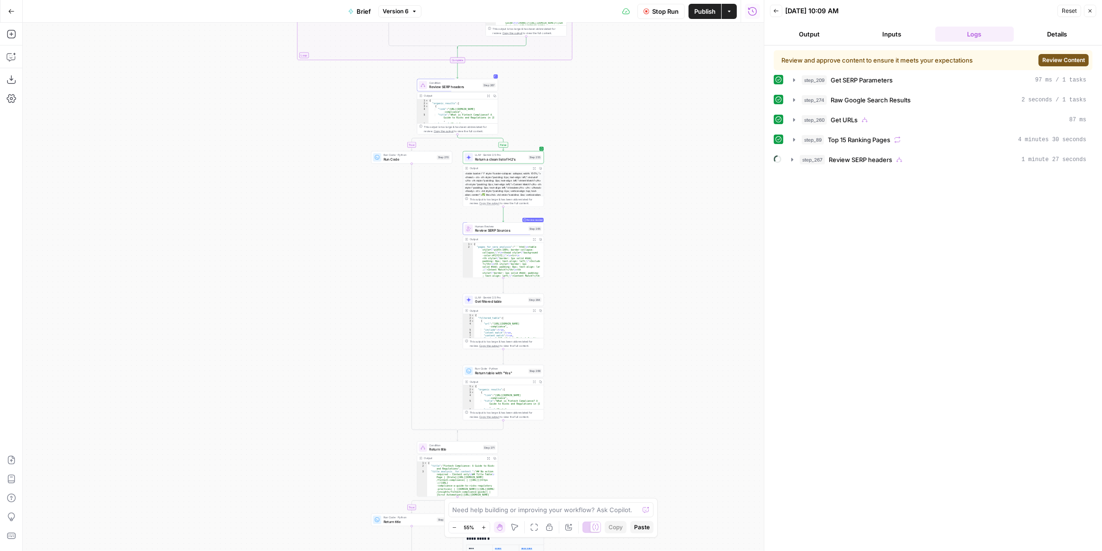
click at [1057, 55] on button "Review Content" at bounding box center [1063, 60] width 50 height 12
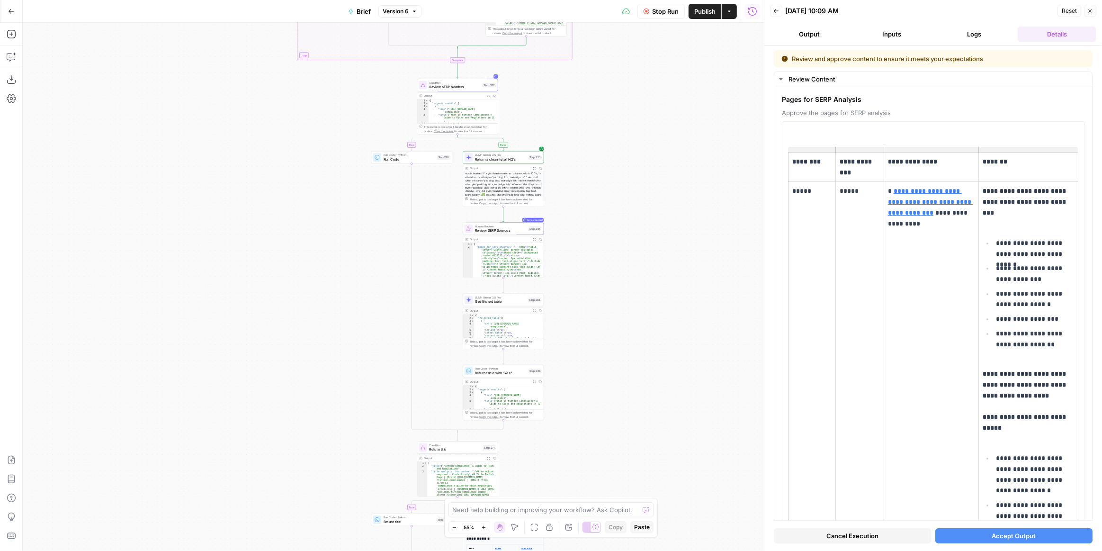
click at [1024, 537] on span "Accept Output" at bounding box center [1013, 535] width 44 height 9
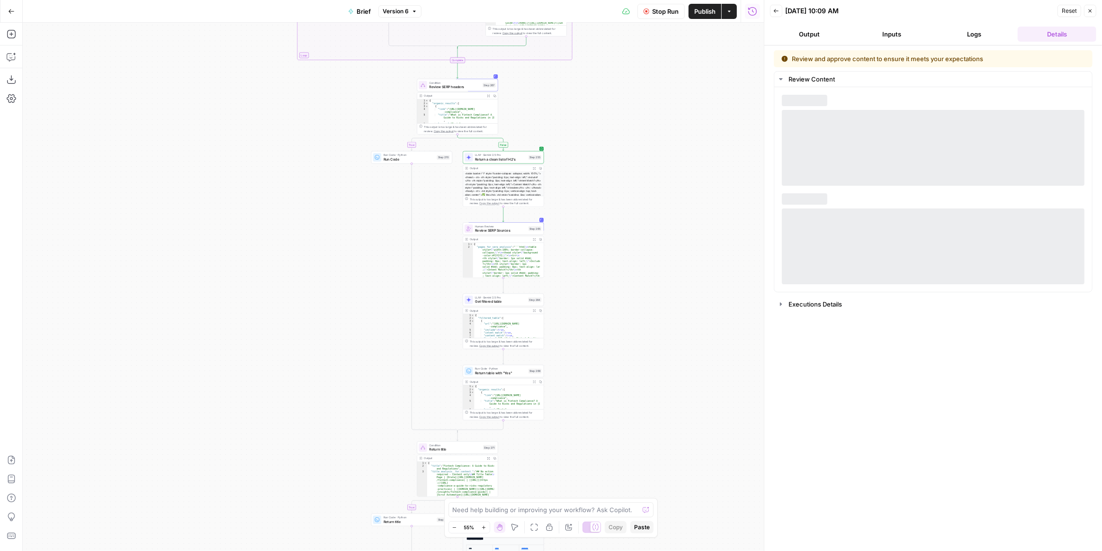
click at [949, 29] on button "Logs" at bounding box center [974, 34] width 79 height 15
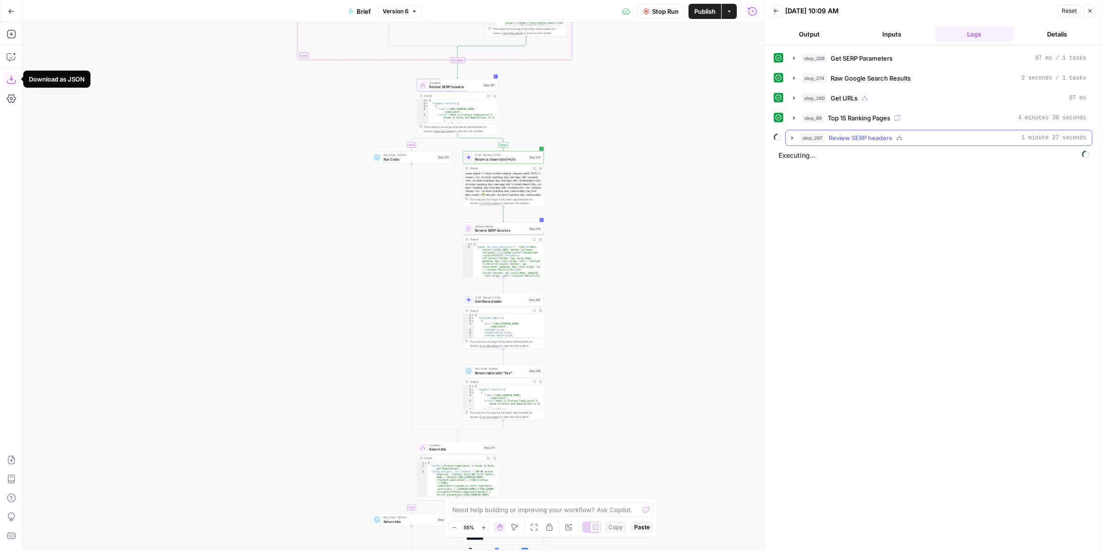
click at [790, 137] on icon "button" at bounding box center [792, 138] width 8 height 8
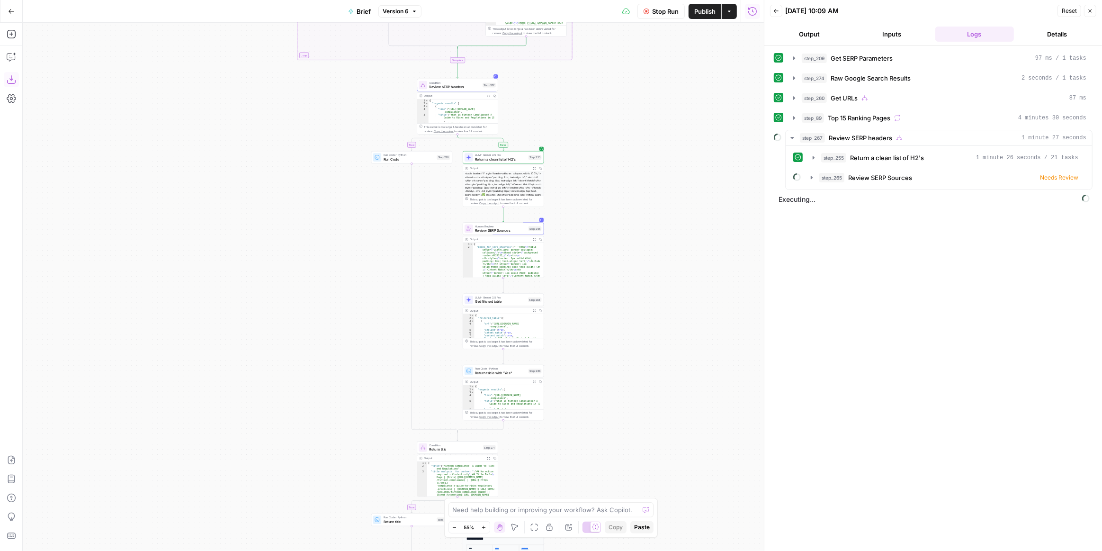
click at [832, 35] on button "Output" at bounding box center [809, 34] width 79 height 15
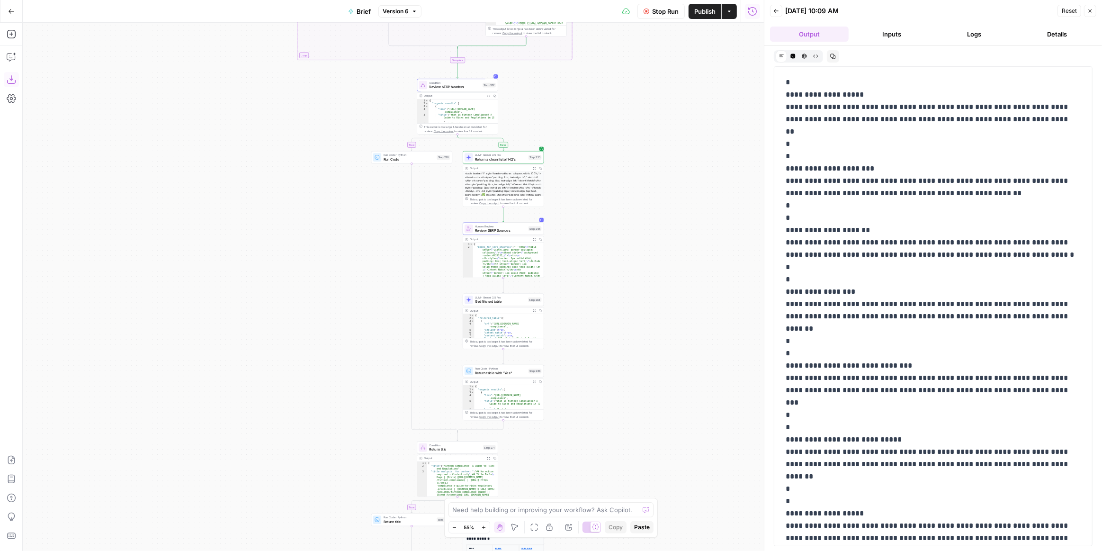
click at [962, 29] on button "Logs" at bounding box center [974, 34] width 79 height 15
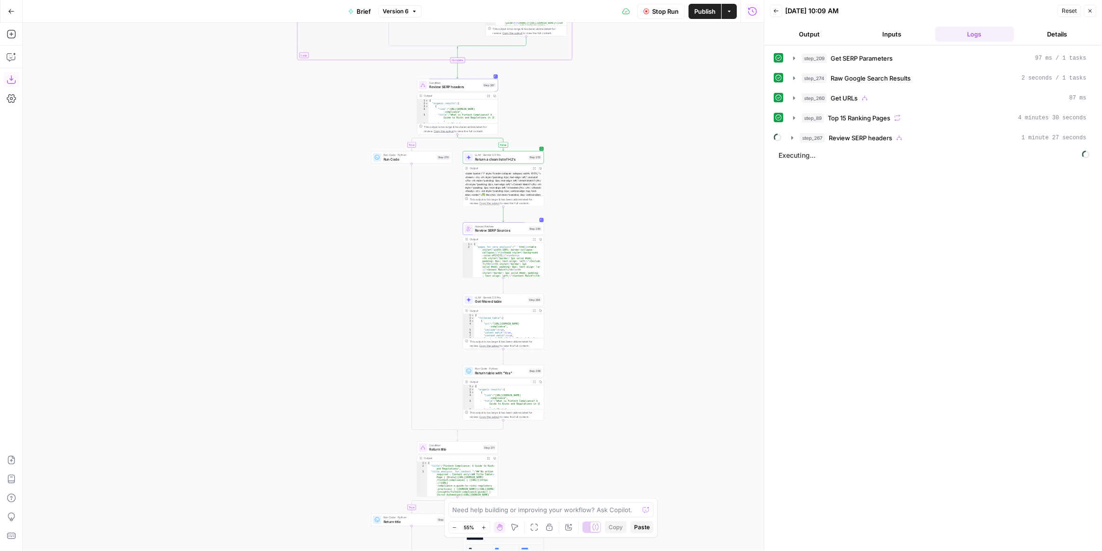
click at [778, 12] on button "Back" at bounding box center [776, 11] width 12 height 12
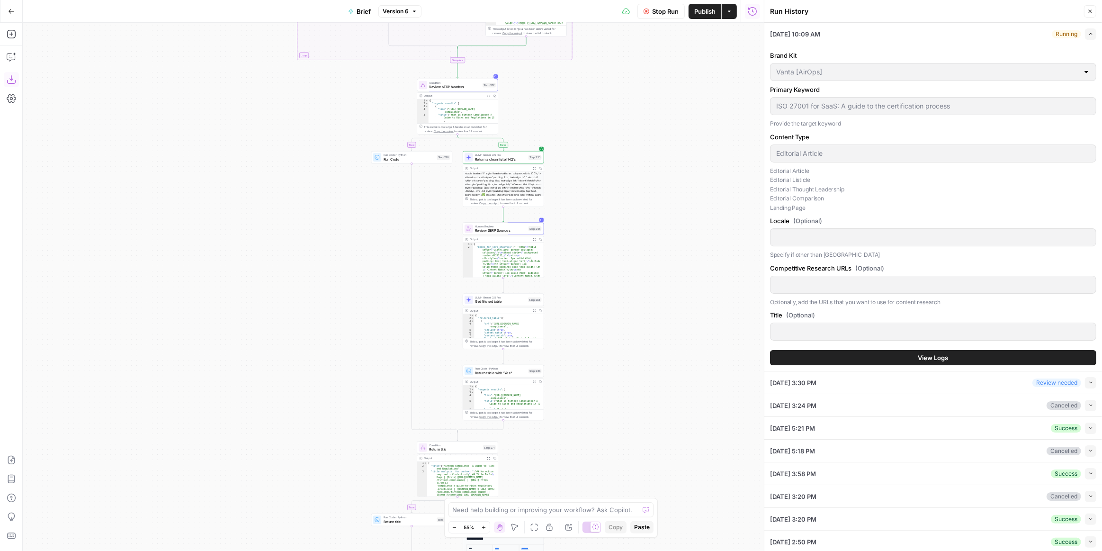
click at [1051, 32] on div "Running" at bounding box center [1065, 34] width 29 height 9
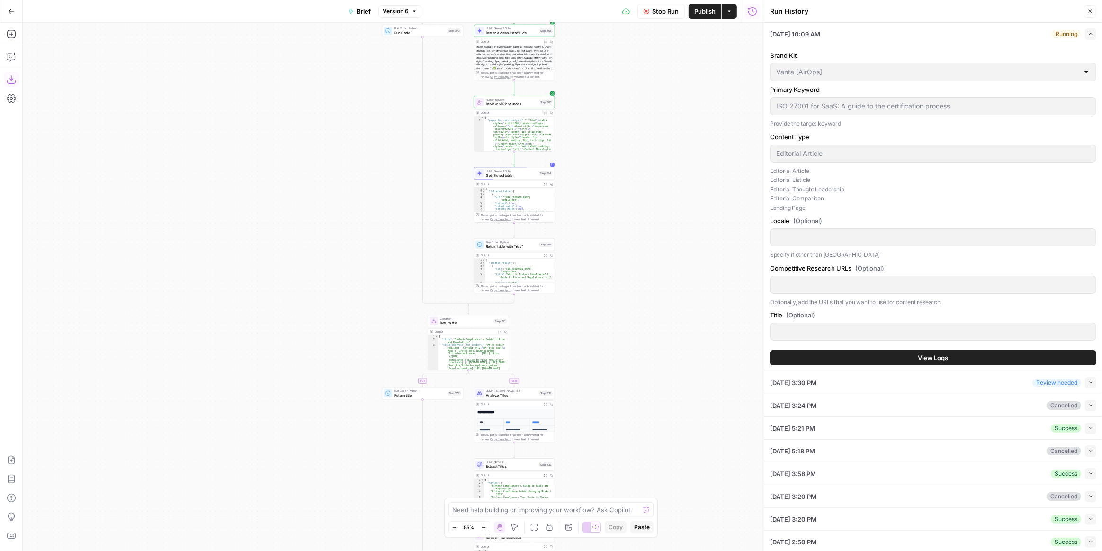
drag, startPoint x: 635, startPoint y: 189, endPoint x: 628, endPoint y: 197, distance: 10.4
click at [628, 197] on div "true false false true false true false true false true Workflow Input Settings …" at bounding box center [393, 287] width 741 height 528
click at [944, 356] on span "View Logs" at bounding box center [933, 357] width 30 height 9
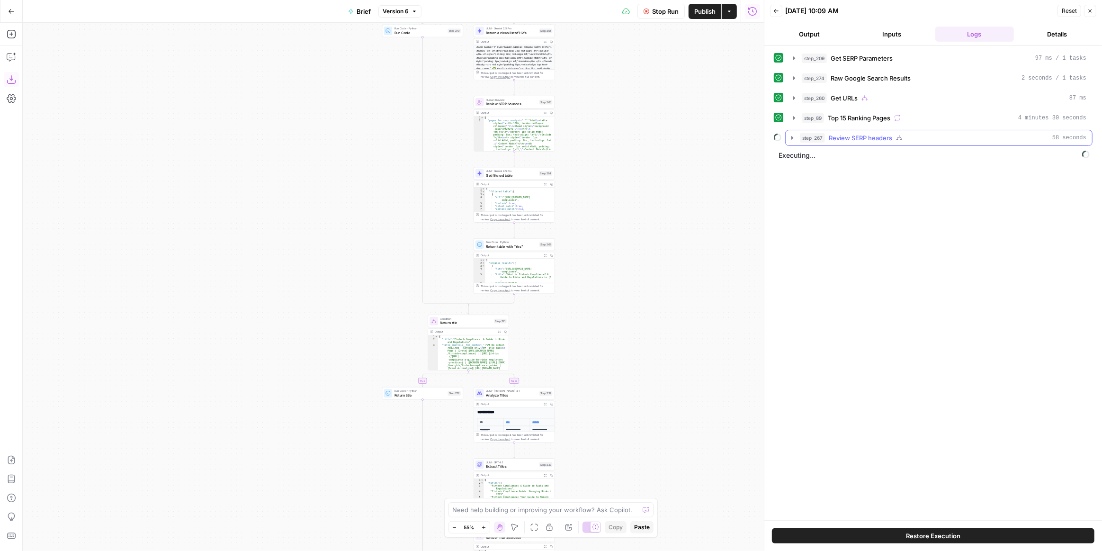
click at [794, 139] on button "step_267 Review SERP headers 58 seconds" at bounding box center [938, 137] width 306 height 15
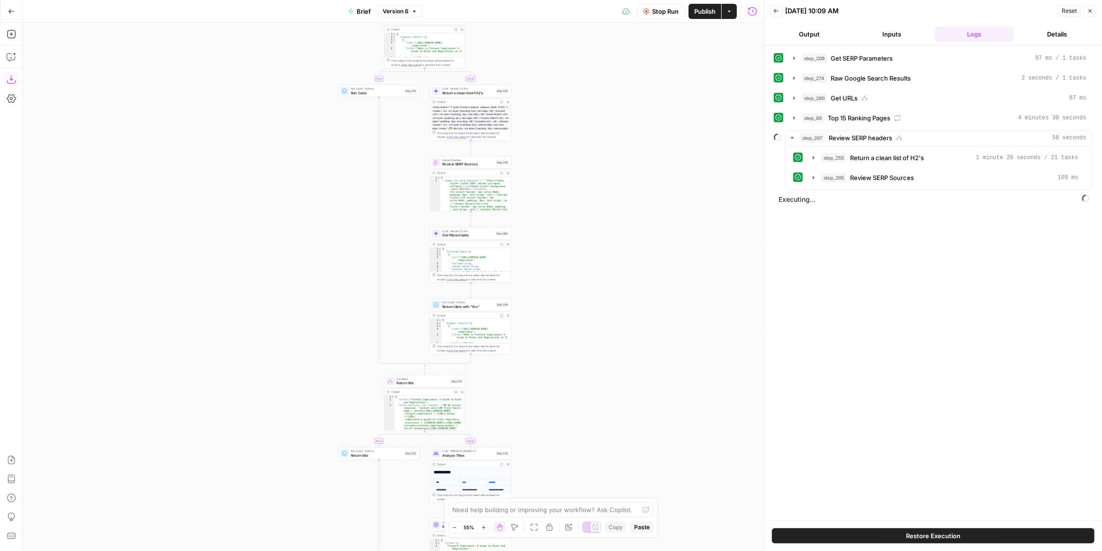
drag, startPoint x: 618, startPoint y: 256, endPoint x: 605, endPoint y: 285, distance: 32.2
click at [605, 285] on div "true false false true false true false true false true Workflow Input Settings …" at bounding box center [393, 287] width 741 height 528
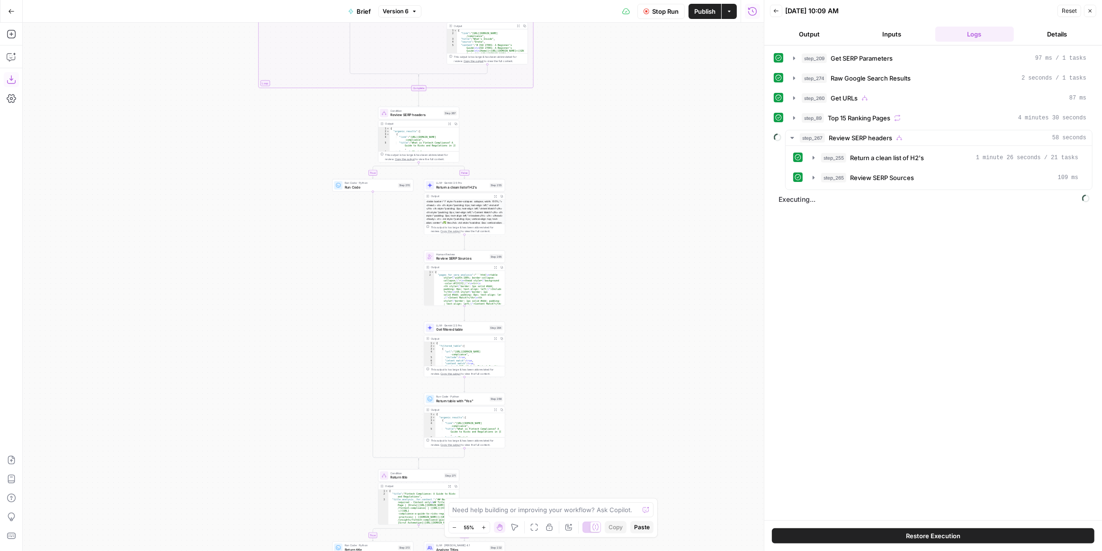
drag, startPoint x: 600, startPoint y: 445, endPoint x: 597, endPoint y: 438, distance: 6.8
click at [598, 446] on div "true false false true false true false true false true Workflow Input Settings …" at bounding box center [393, 287] width 741 height 528
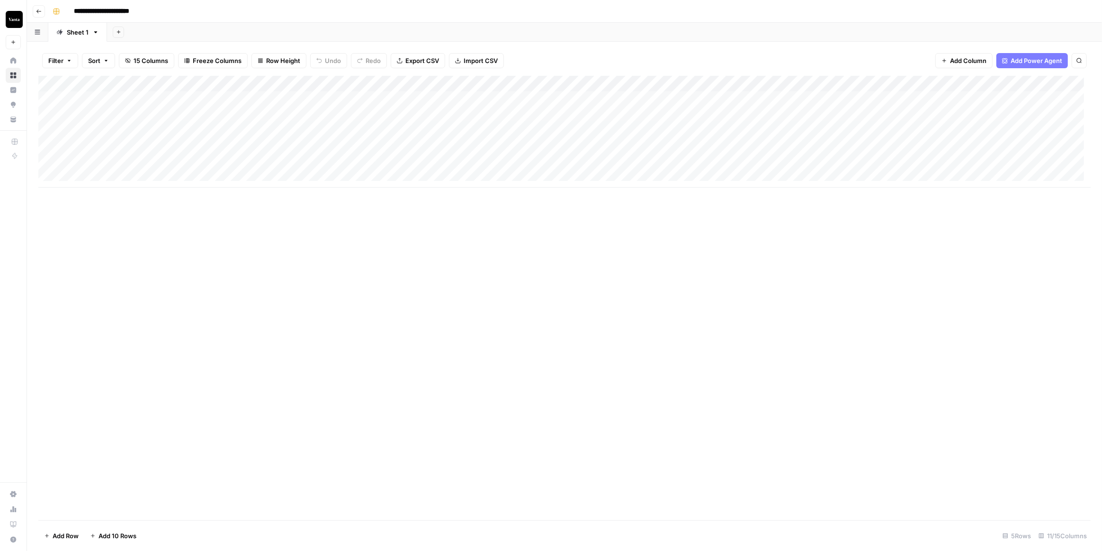
drag, startPoint x: 476, startPoint y: 188, endPoint x: 539, endPoint y: 186, distance: 62.5
click at [539, 186] on div "Add Column" at bounding box center [564, 298] width 1052 height 444
click at [464, 102] on div "Add Column" at bounding box center [564, 132] width 1052 height 112
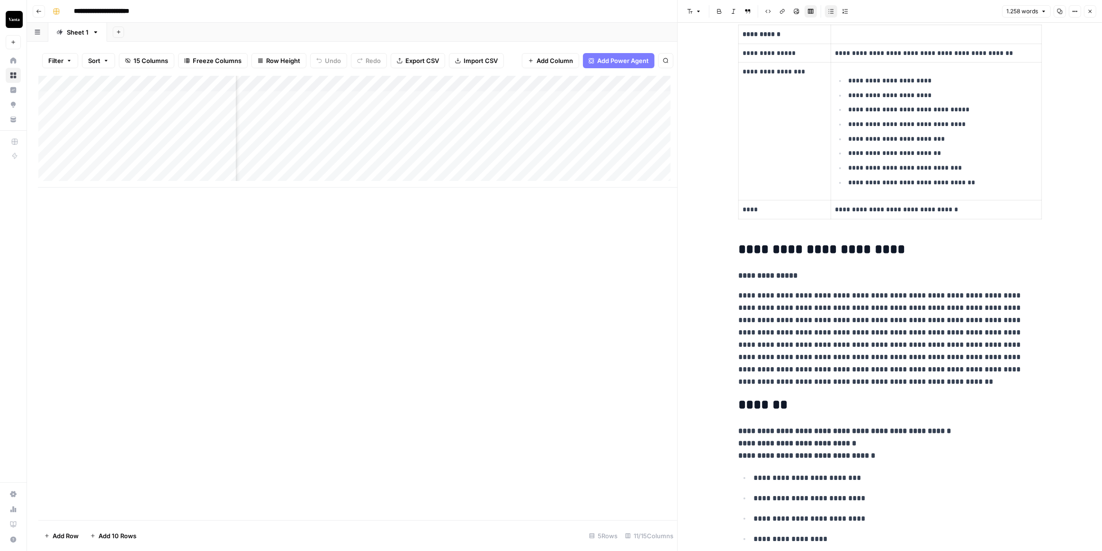
scroll to position [43, 0]
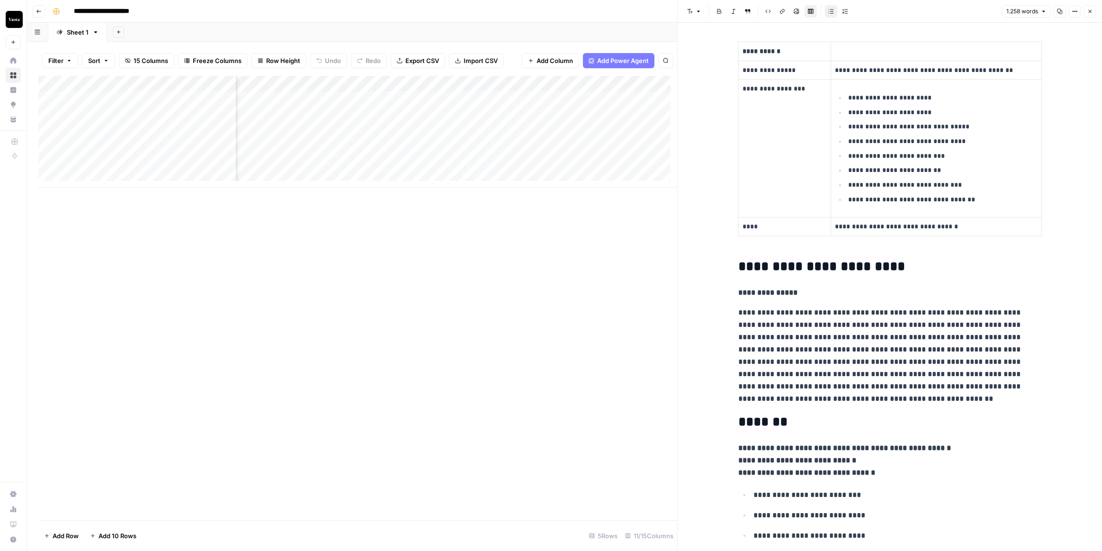
click at [1092, 12] on icon "button" at bounding box center [1090, 12] width 6 height 6
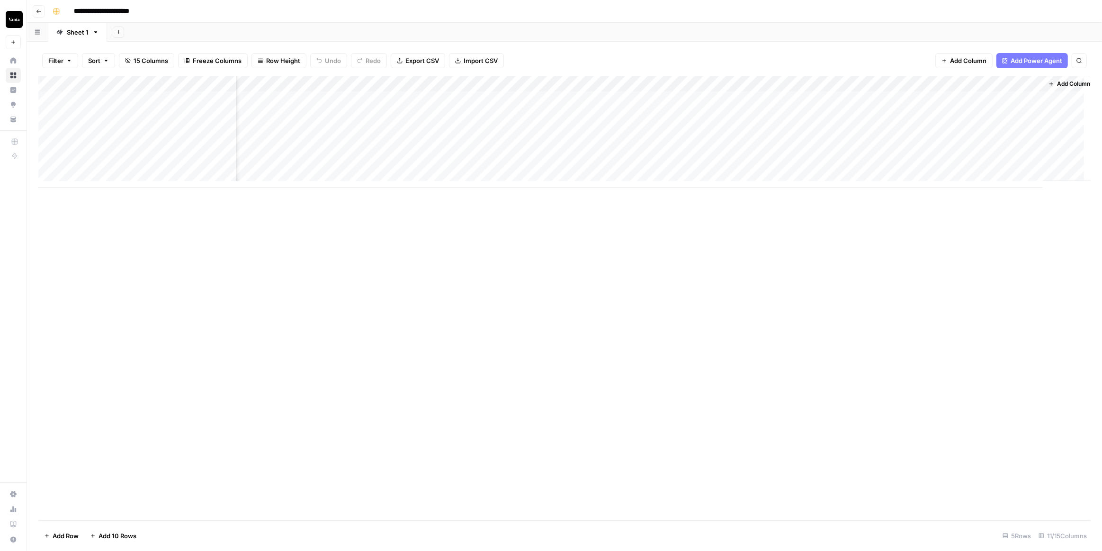
scroll to position [0, 82]
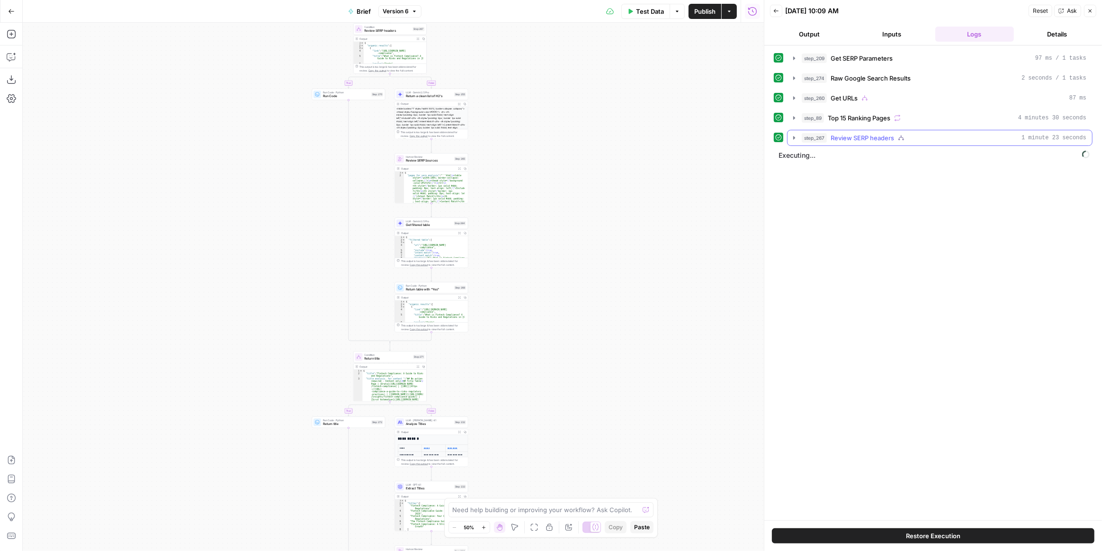
click at [790, 136] on icon "button" at bounding box center [794, 138] width 8 height 8
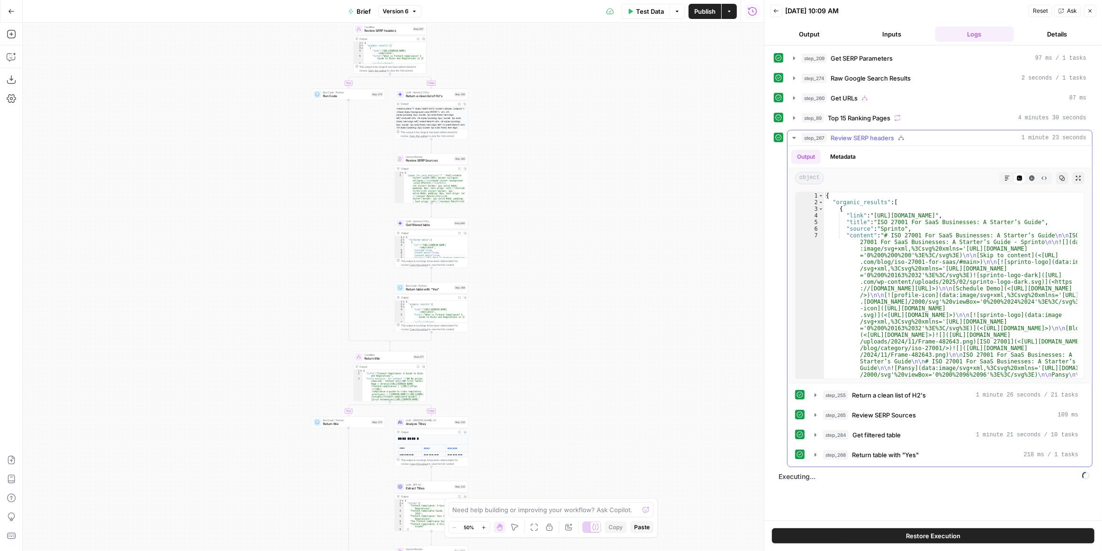
click at [793, 137] on icon "button" at bounding box center [793, 138] width 3 height 2
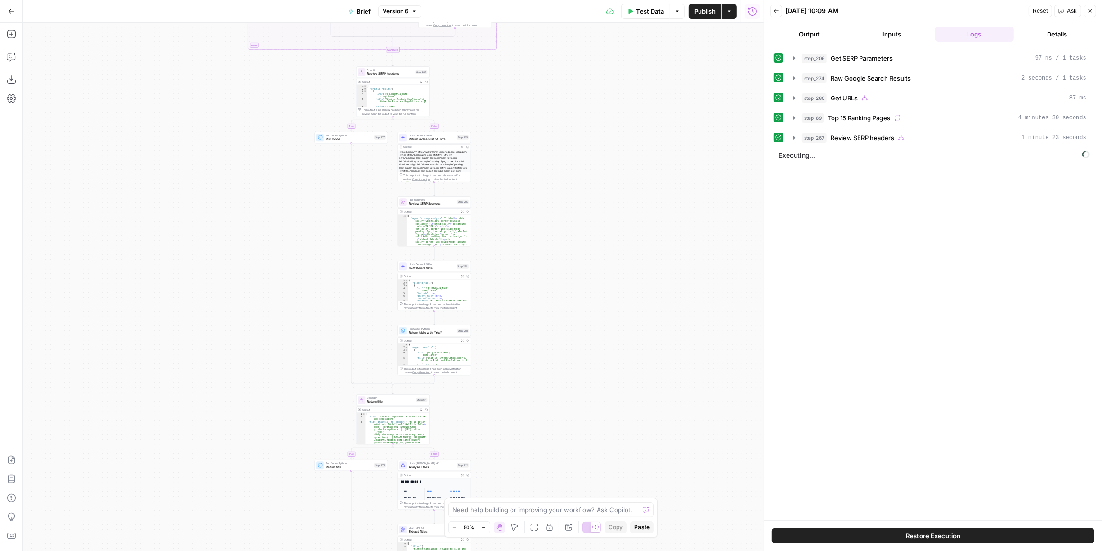
drag, startPoint x: 574, startPoint y: 192, endPoint x: 596, endPoint y: 140, distance: 56.4
click at [597, 136] on div "true false true false true false true false true false Workflow Input Settings …" at bounding box center [393, 287] width 741 height 528
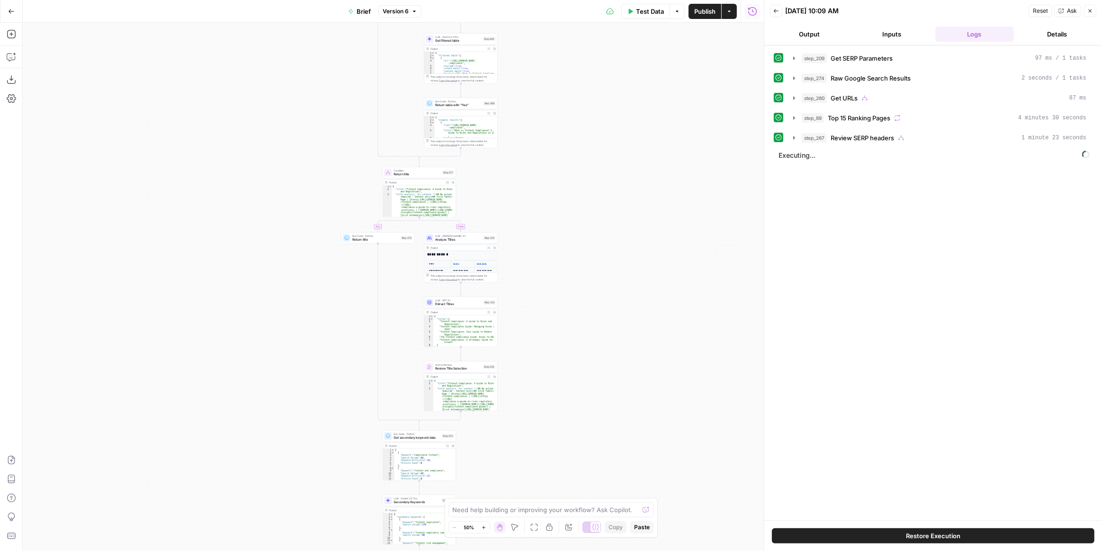
drag, startPoint x: 572, startPoint y: 274, endPoint x: 578, endPoint y: 173, distance: 101.5
click at [578, 173] on div "true false true false true false true false true false Workflow Input Settings …" at bounding box center [393, 287] width 741 height 528
click at [569, 230] on div "true false true false true false true false true false Workflow Input Settings …" at bounding box center [393, 287] width 741 height 528
click at [569, 231] on div "true false true false true false true false true false Workflow Input Settings …" at bounding box center [393, 287] width 741 height 528
click at [551, 272] on div "true false true false true false true false true false Workflow Input Settings …" at bounding box center [393, 287] width 741 height 528
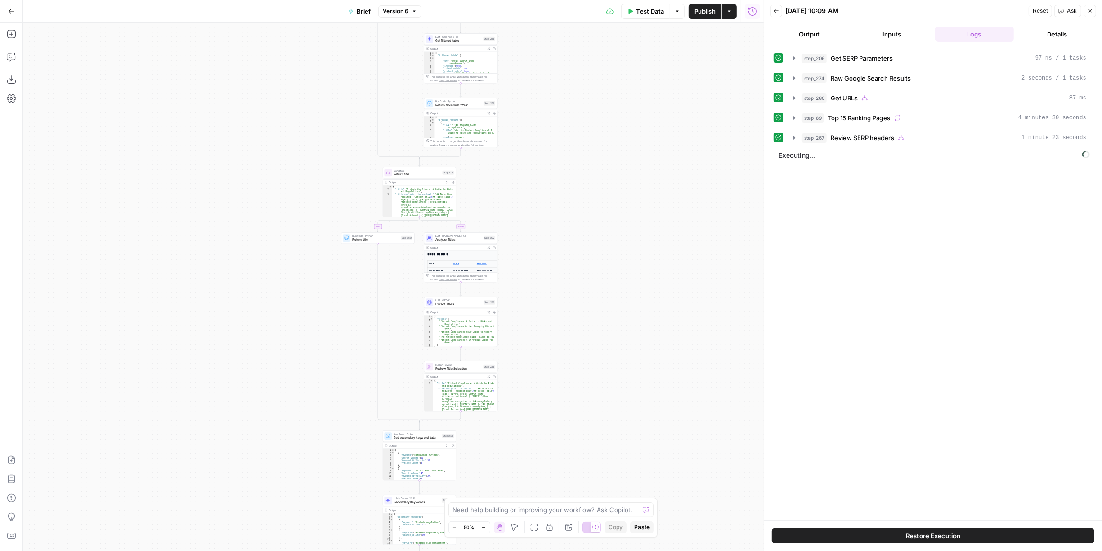
click at [551, 272] on div "true false true false true false true false true false Workflow Input Settings …" at bounding box center [393, 287] width 741 height 528
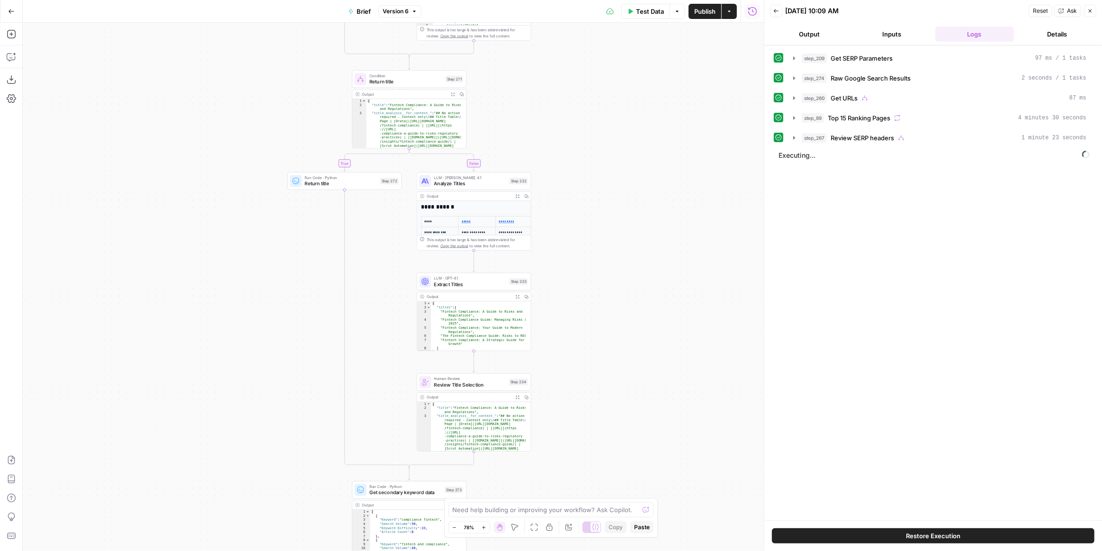
drag, startPoint x: 543, startPoint y: 276, endPoint x: 607, endPoint y: 237, distance: 75.2
click at [607, 237] on div "true false true false true false true false true false Workflow Input Settings …" at bounding box center [393, 287] width 741 height 528
